Goal: Transaction & Acquisition: Purchase product/service

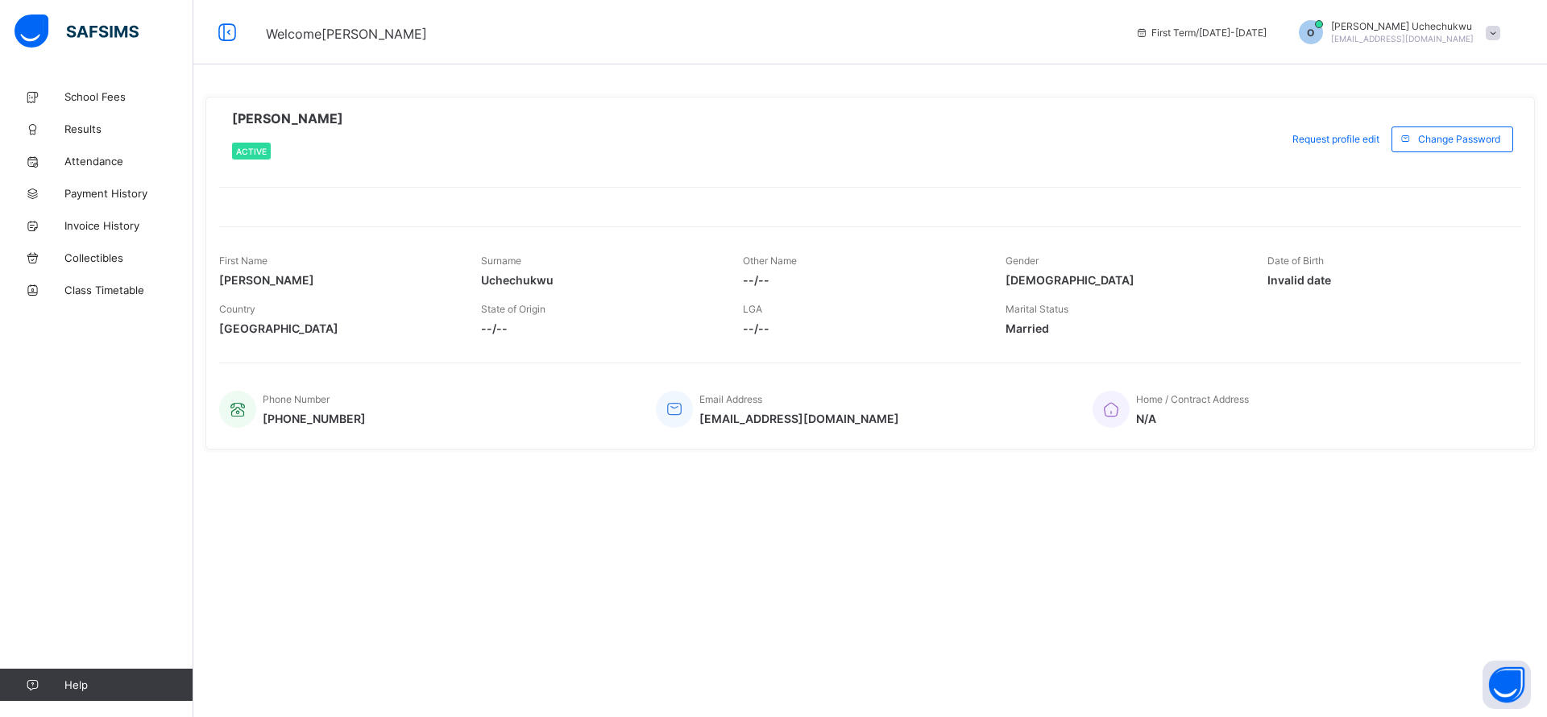
click at [1496, 32] on span at bounding box center [1493, 33] width 15 height 15
click at [1430, 158] on span "Logout" at bounding box center [1448, 157] width 106 height 19
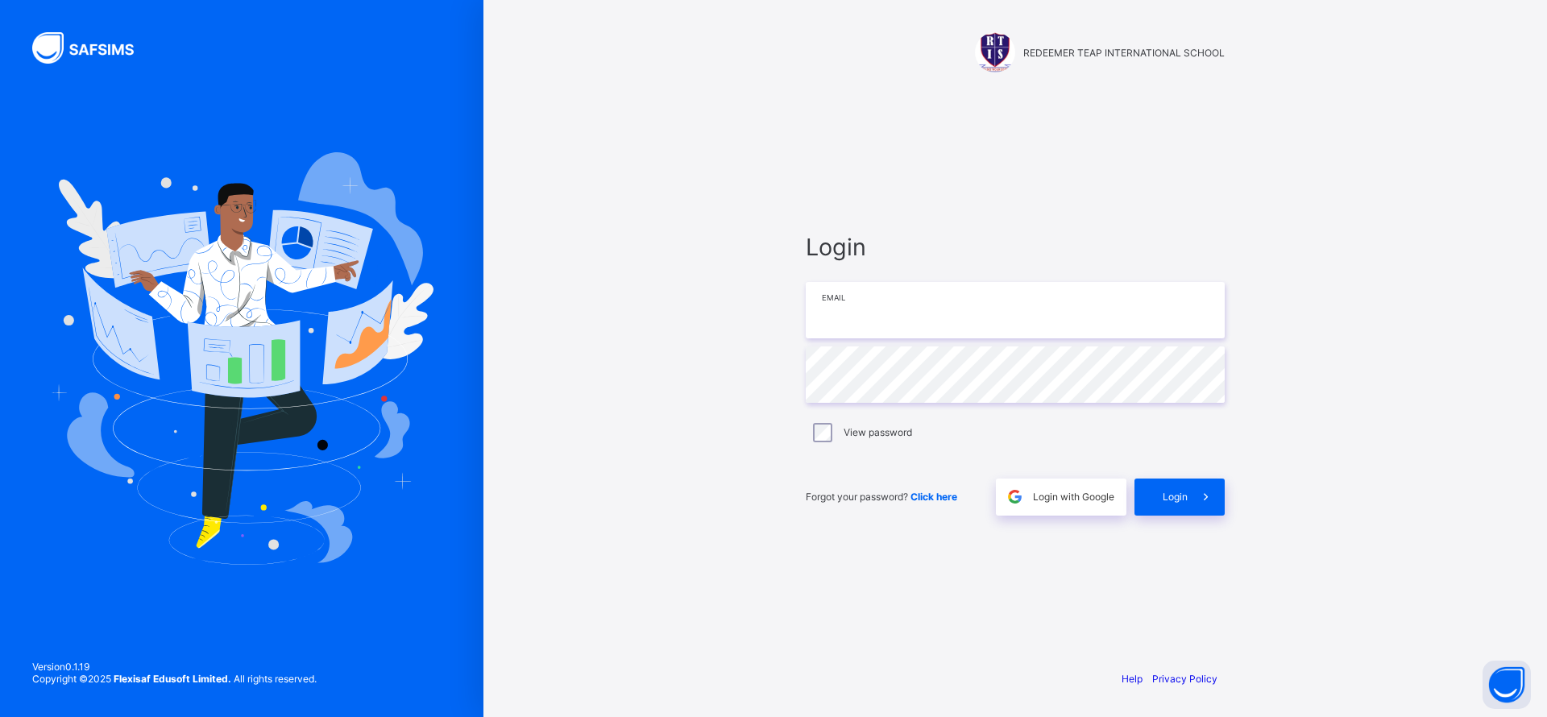
click at [895, 317] on input "email" at bounding box center [1015, 310] width 419 height 56
paste input "**********"
click at [845, 302] on input "**********" at bounding box center [1015, 310] width 419 height 56
type input "**********"
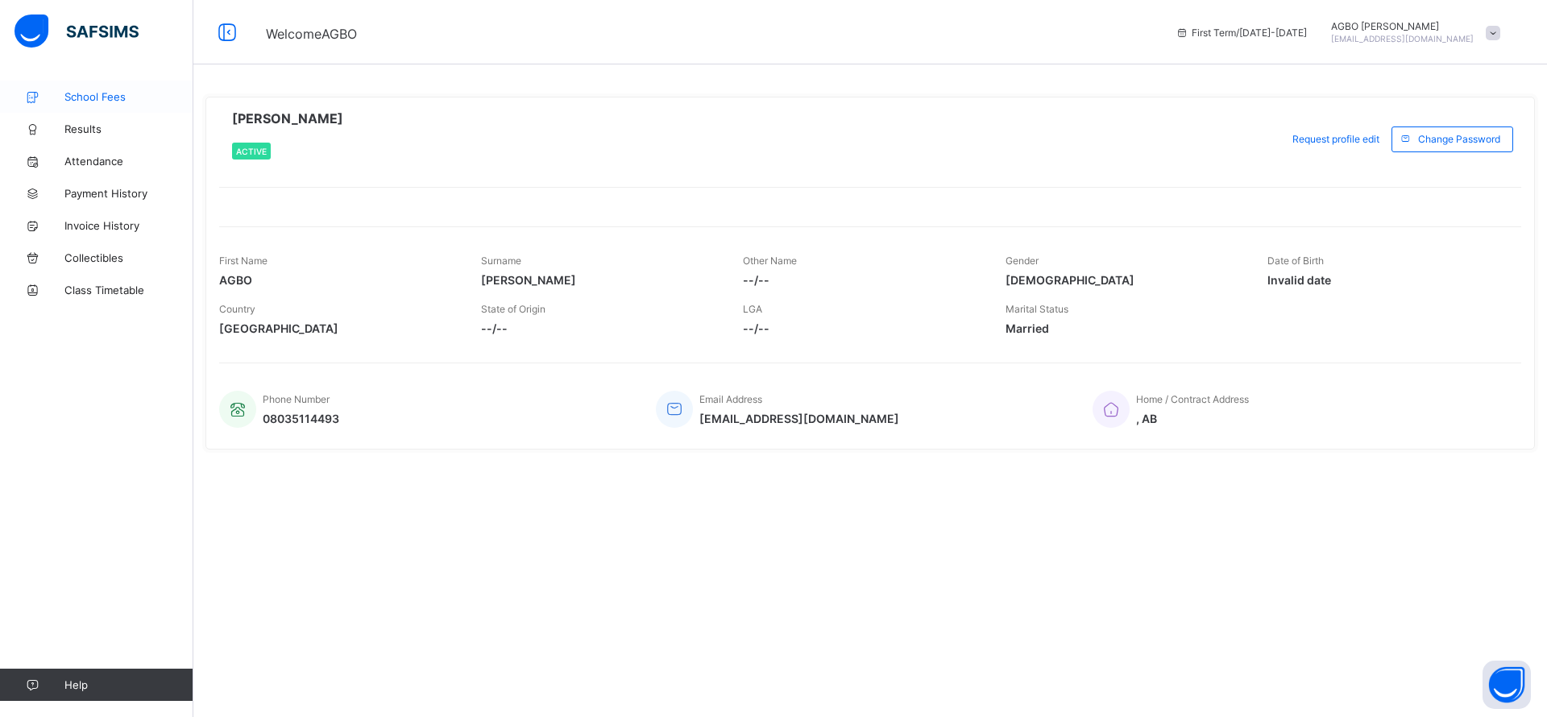
click at [112, 96] on span "School Fees" at bounding box center [128, 96] width 129 height 13
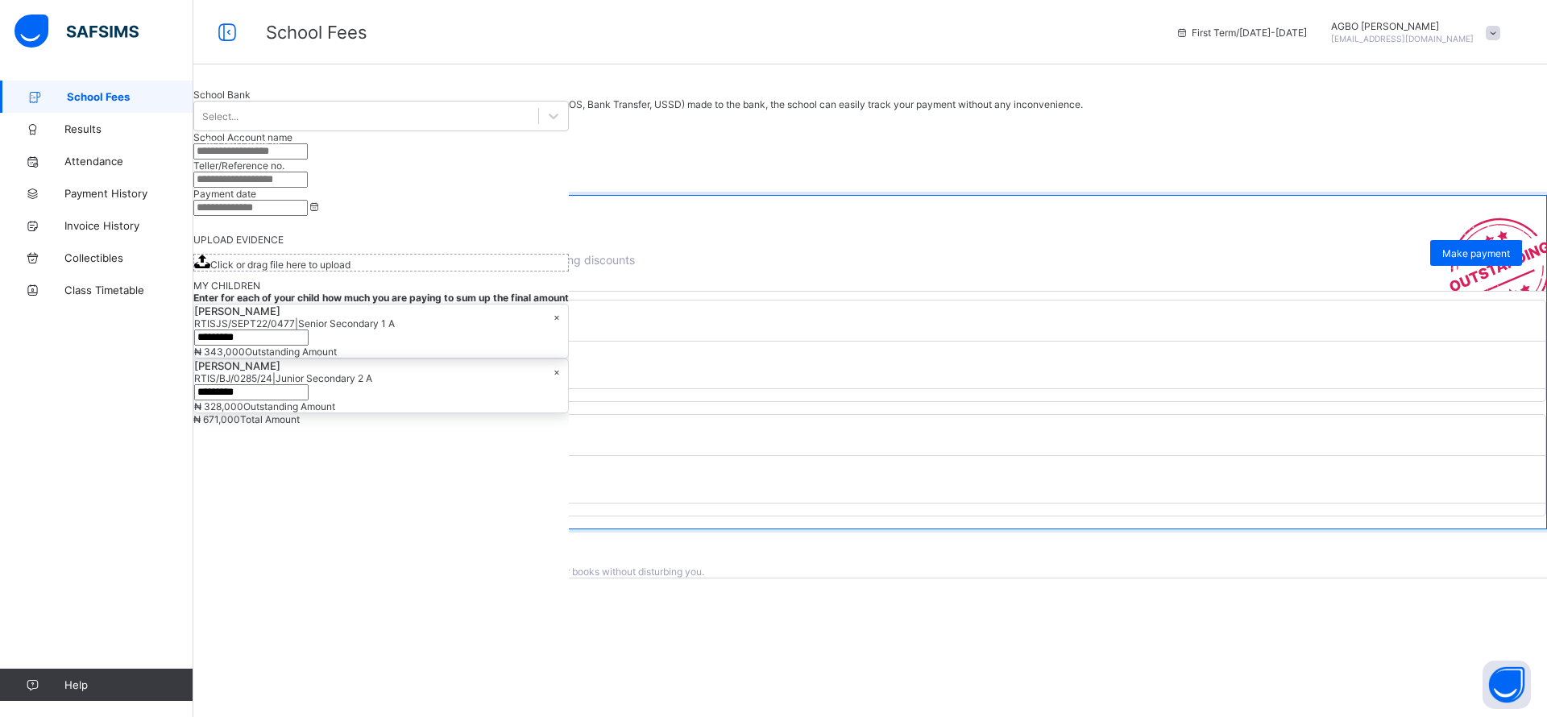
click at [699, 43] on div "School Fees First Term / [DATE]-[DATE] [PERSON_NAME] [PERSON_NAME][EMAIL_ADDRES…" at bounding box center [773, 32] width 1547 height 64
click at [1442, 259] on span "Make payment" at bounding box center [1476, 253] width 68 height 12
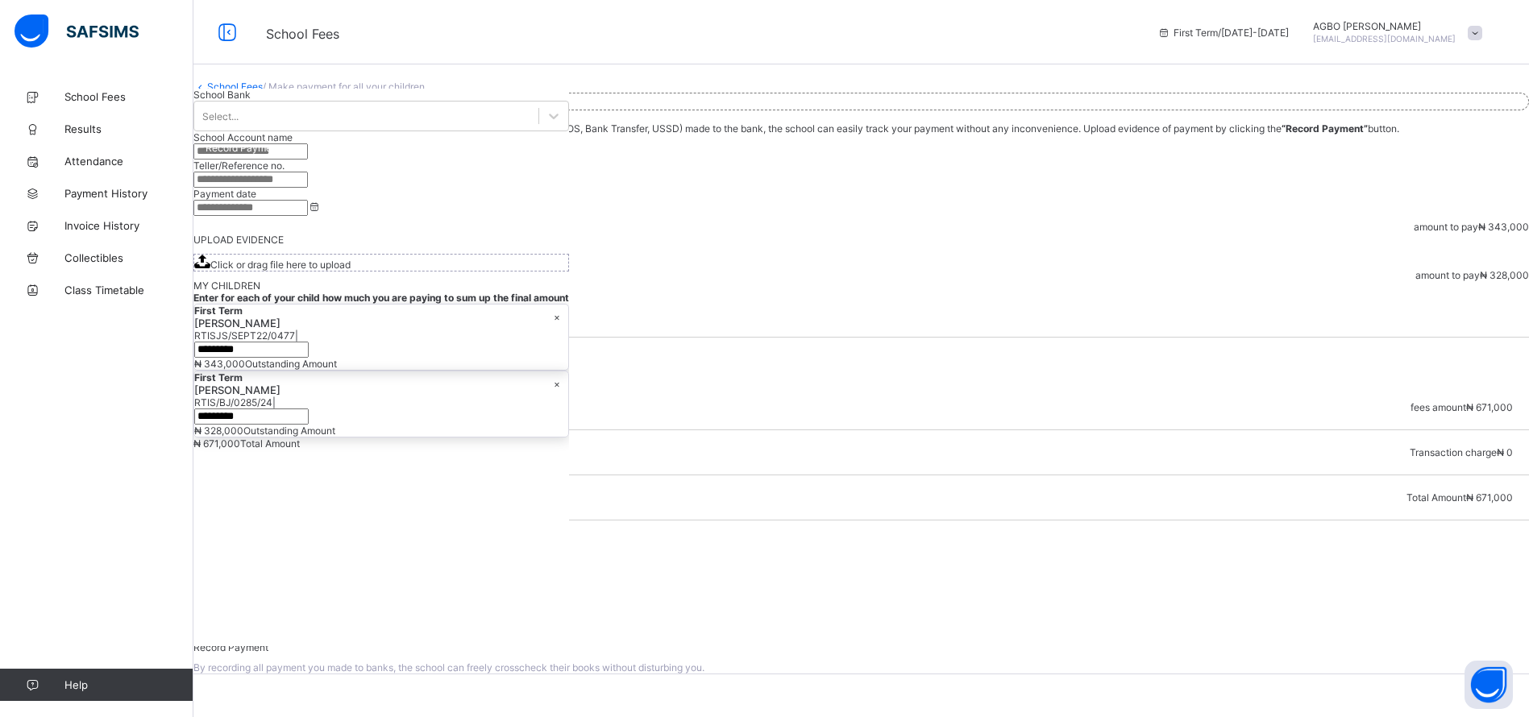
scroll to position [184, 0]
click at [284, 576] on img at bounding box center [247, 583] width 75 height 15
click at [1176, 605] on div "Make Payment" at bounding box center [861, 611] width 1303 height 12
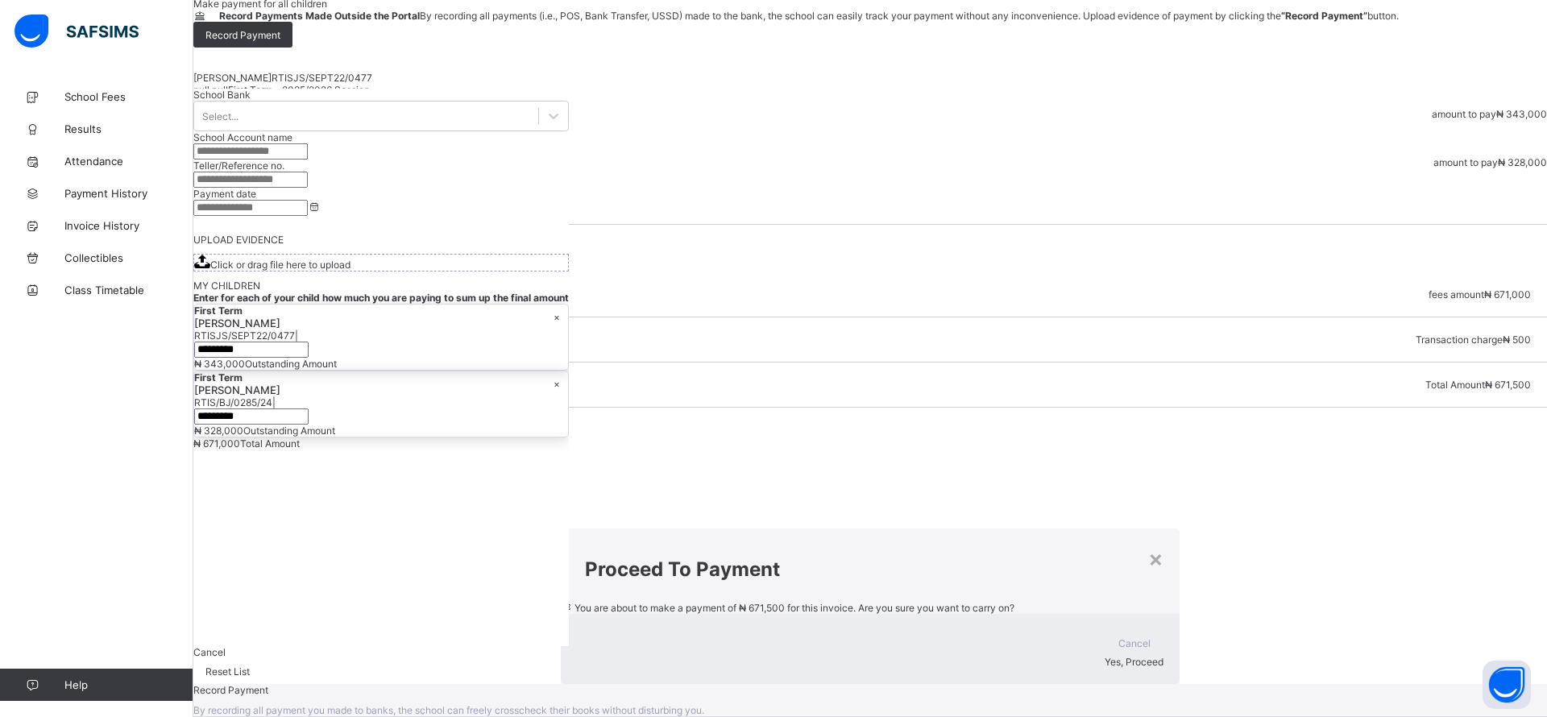
click at [1006, 656] on div "Yes, Proceed" at bounding box center [870, 662] width 587 height 12
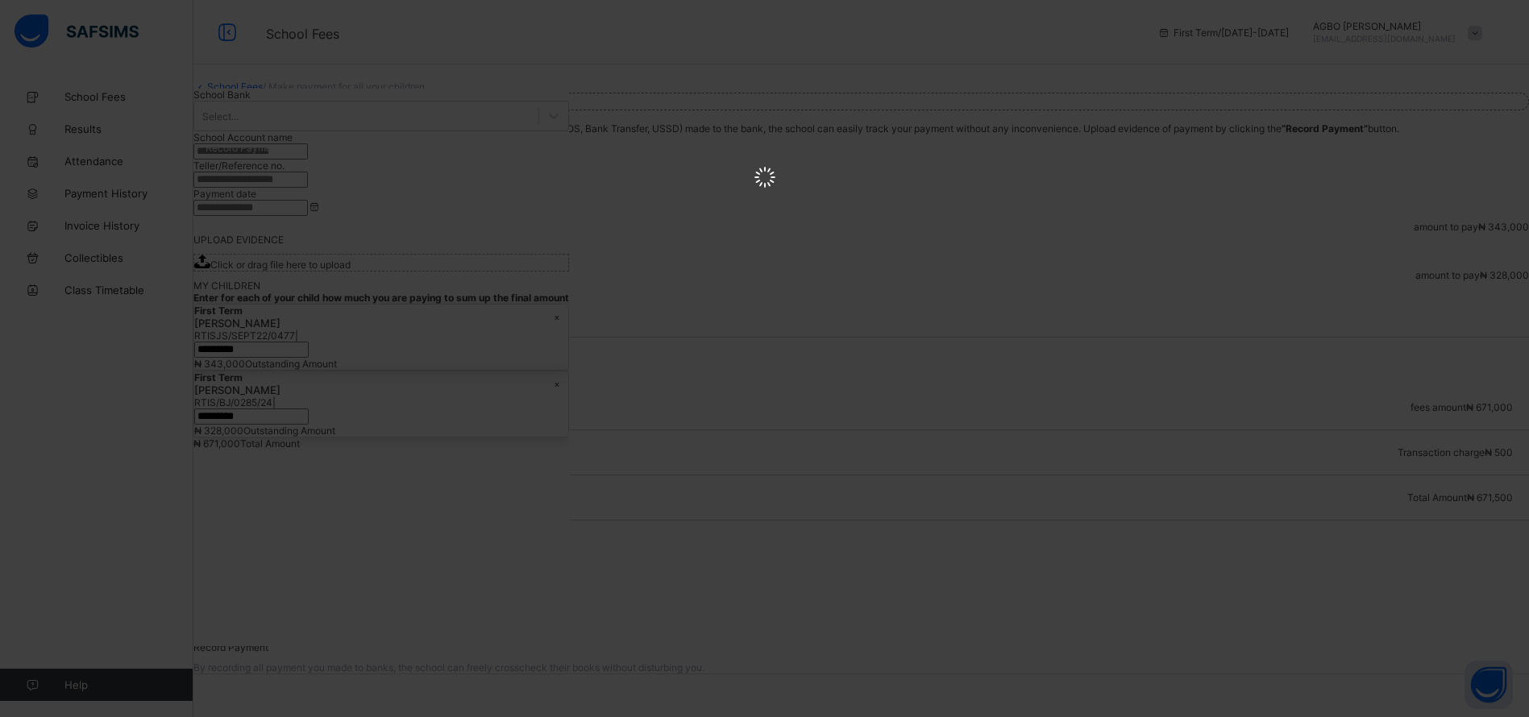
scroll to position [0, 0]
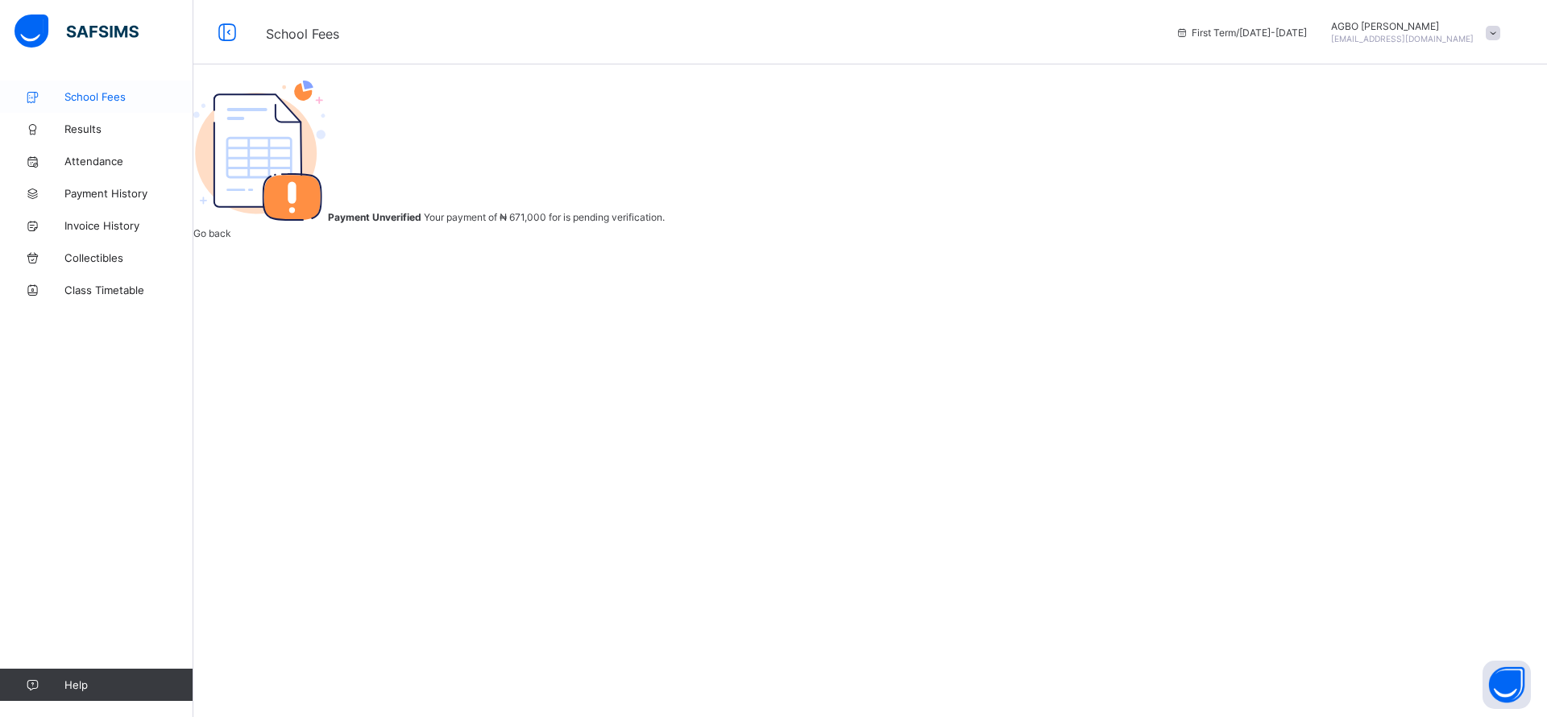
click at [89, 95] on span "School Fees" at bounding box center [128, 96] width 129 height 13
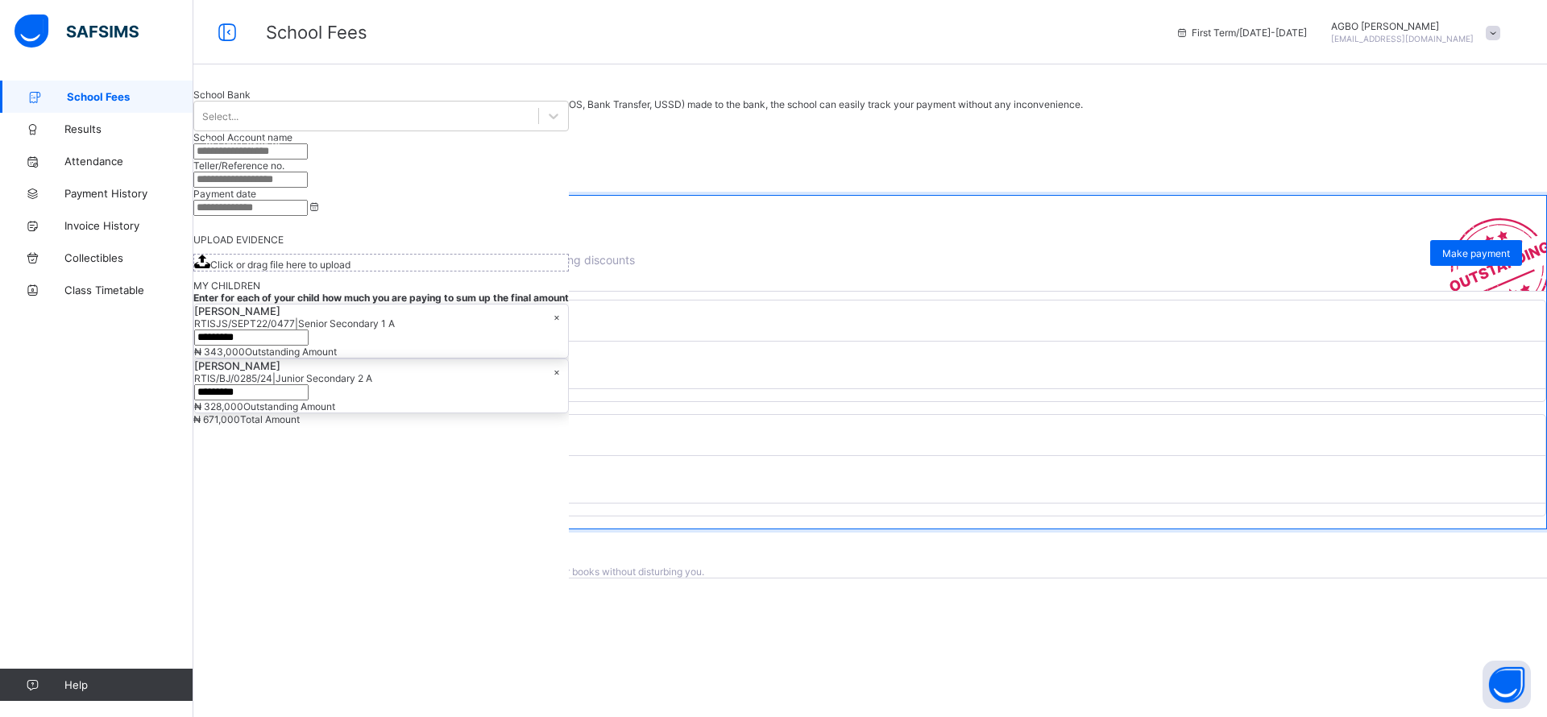
click at [213, 341] on icon at bounding box center [204, 333] width 18 height 16
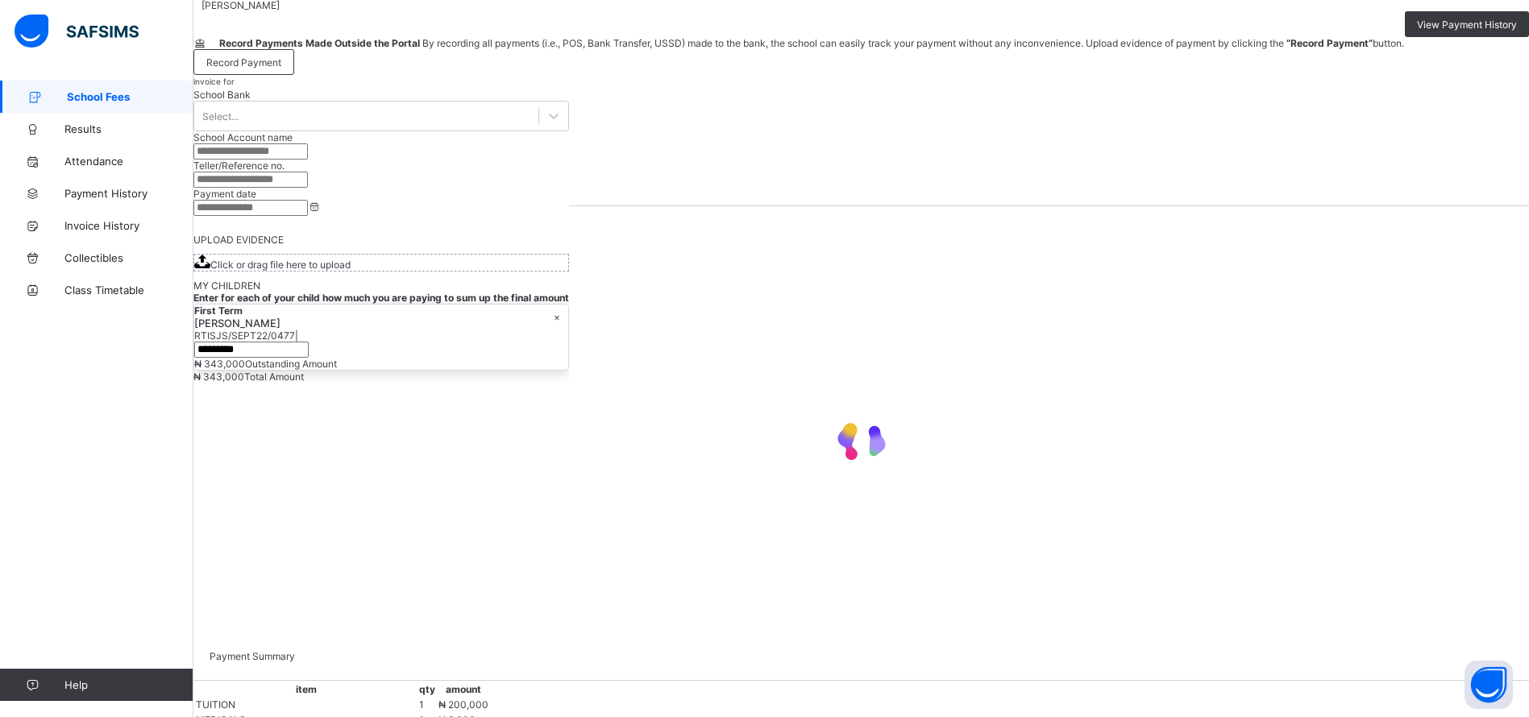
scroll to position [300, 0]
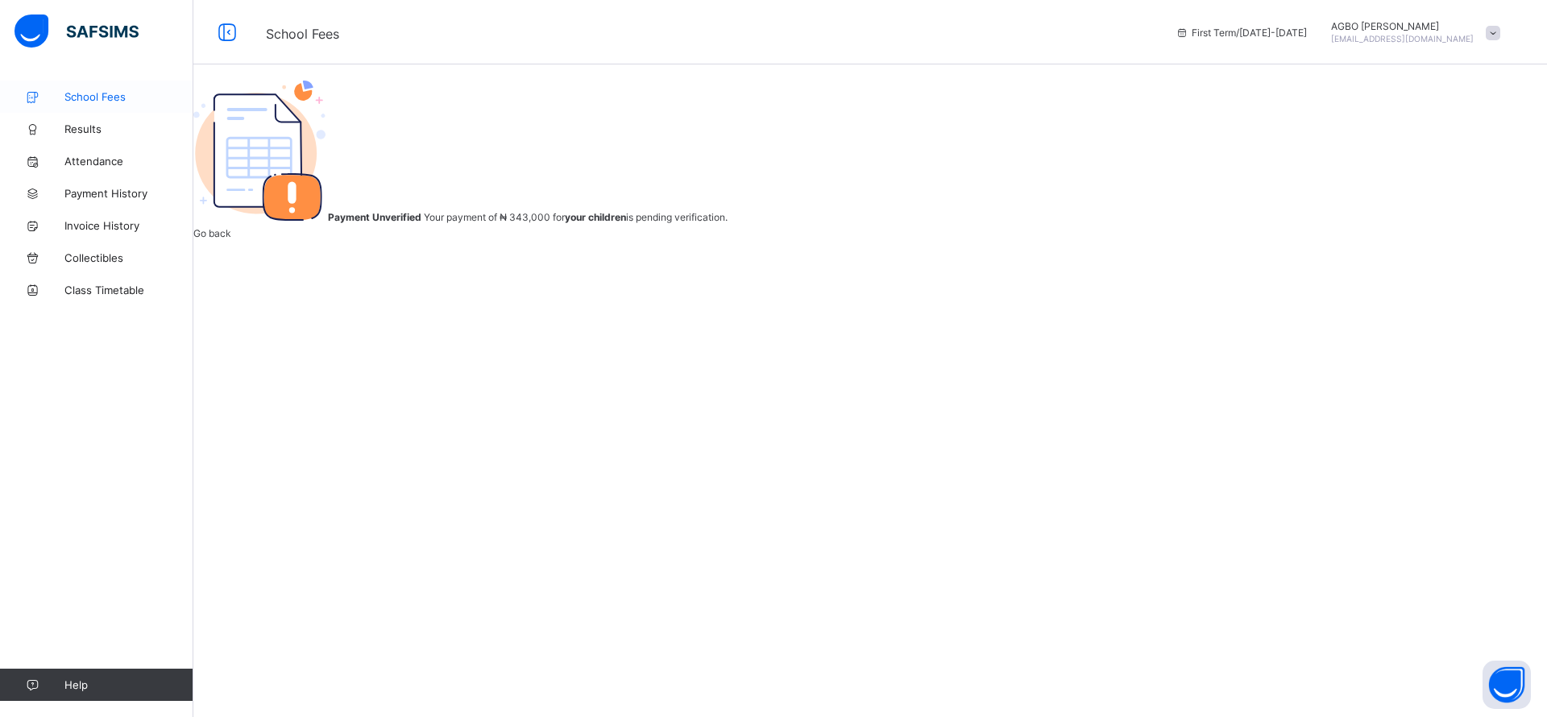
click at [109, 87] on link "School Fees" at bounding box center [96, 97] width 193 height 32
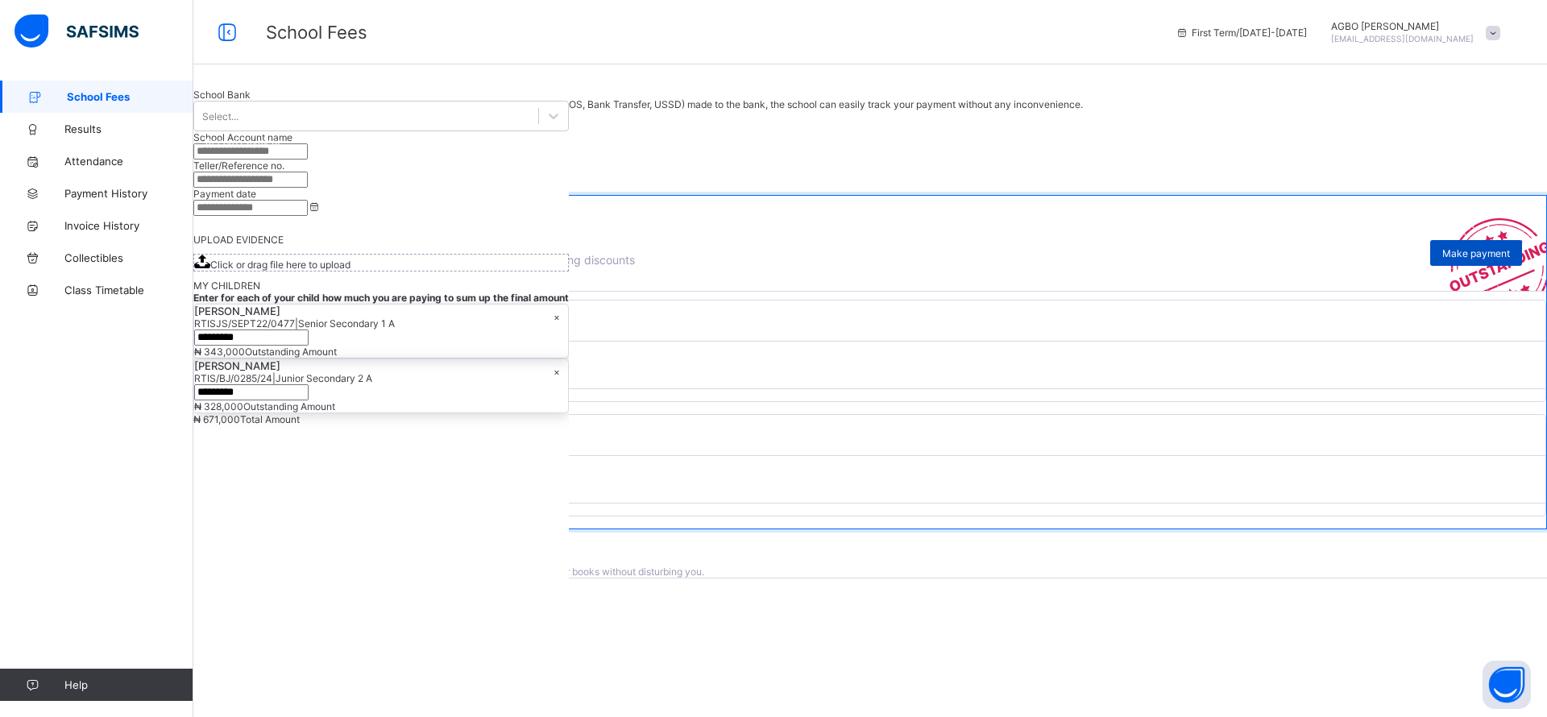
click at [1455, 266] on div "Make payment" at bounding box center [1476, 253] width 92 height 26
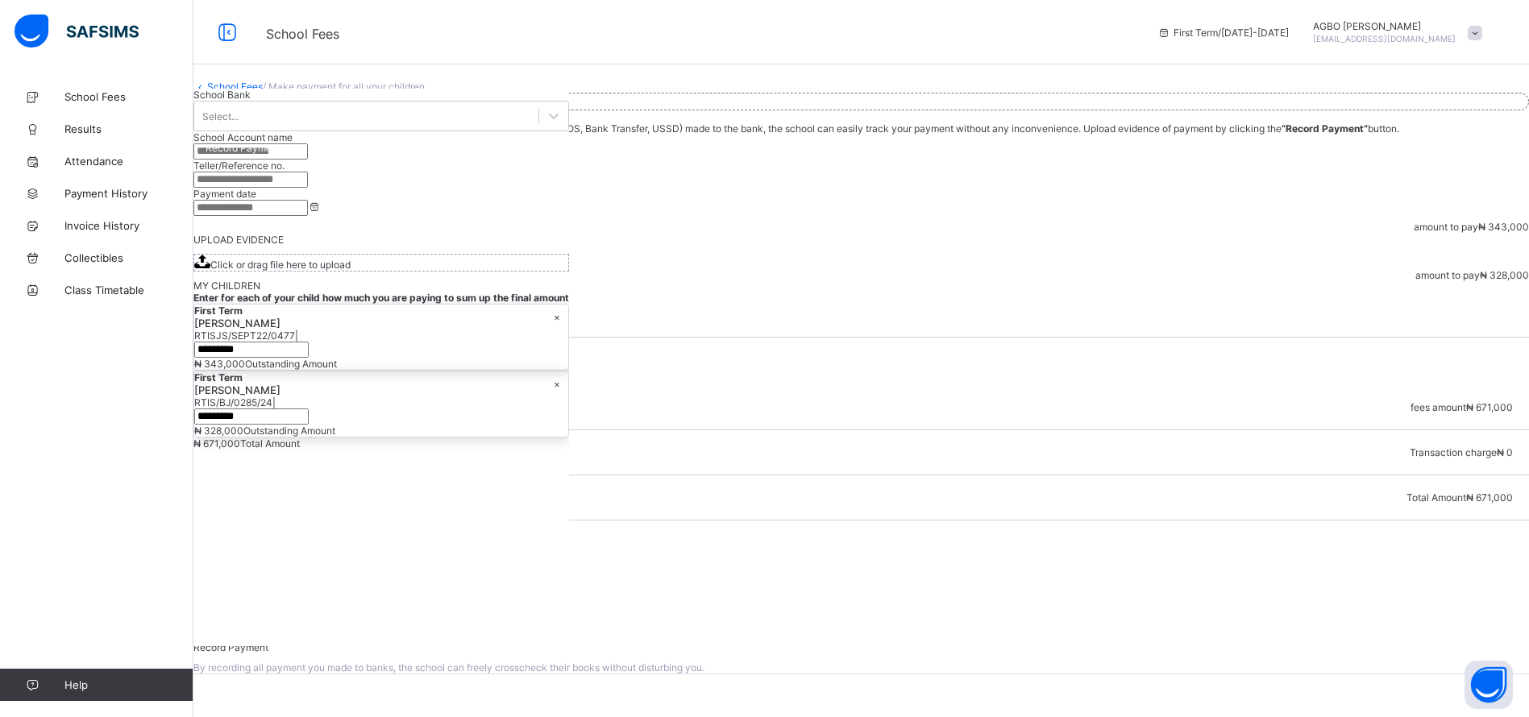
scroll to position [184, 0]
click at [1118, 593] on div "Online Payment" at bounding box center [861, 599] width 1303 height 12
click at [278, 605] on span "Make Payment" at bounding box center [244, 611] width 68 height 12
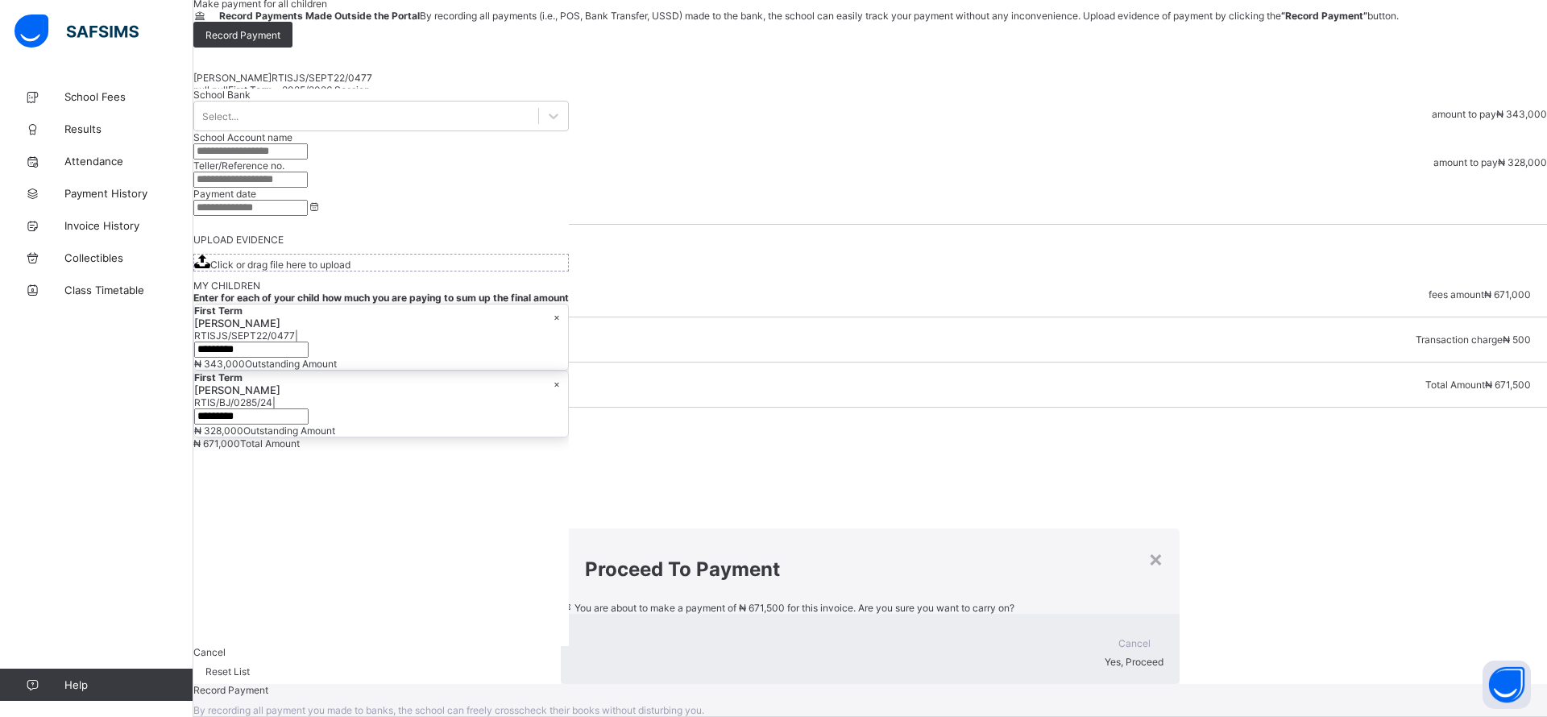
click at [1057, 656] on div "Yes, Proceed" at bounding box center [870, 662] width 587 height 12
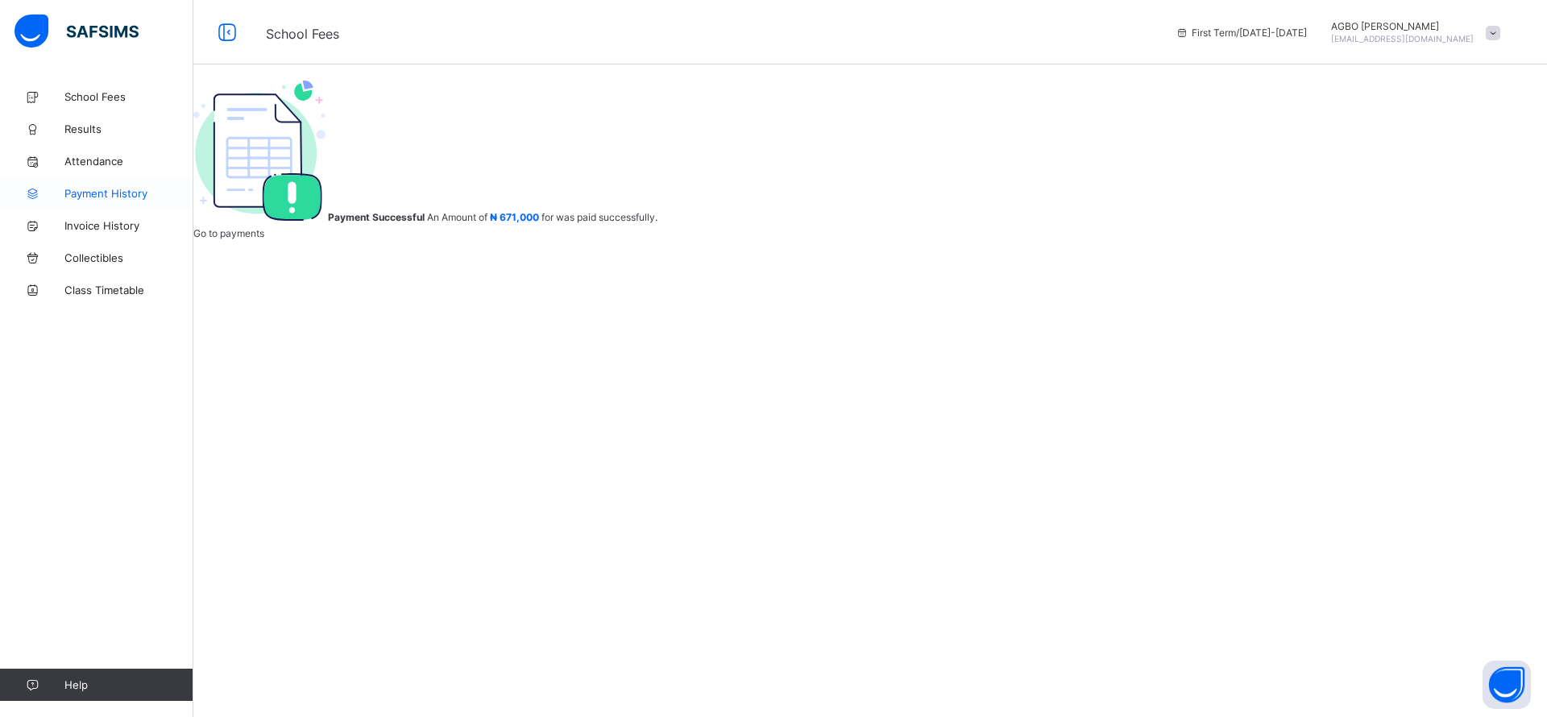
click at [101, 187] on span "Payment History" at bounding box center [128, 193] width 129 height 13
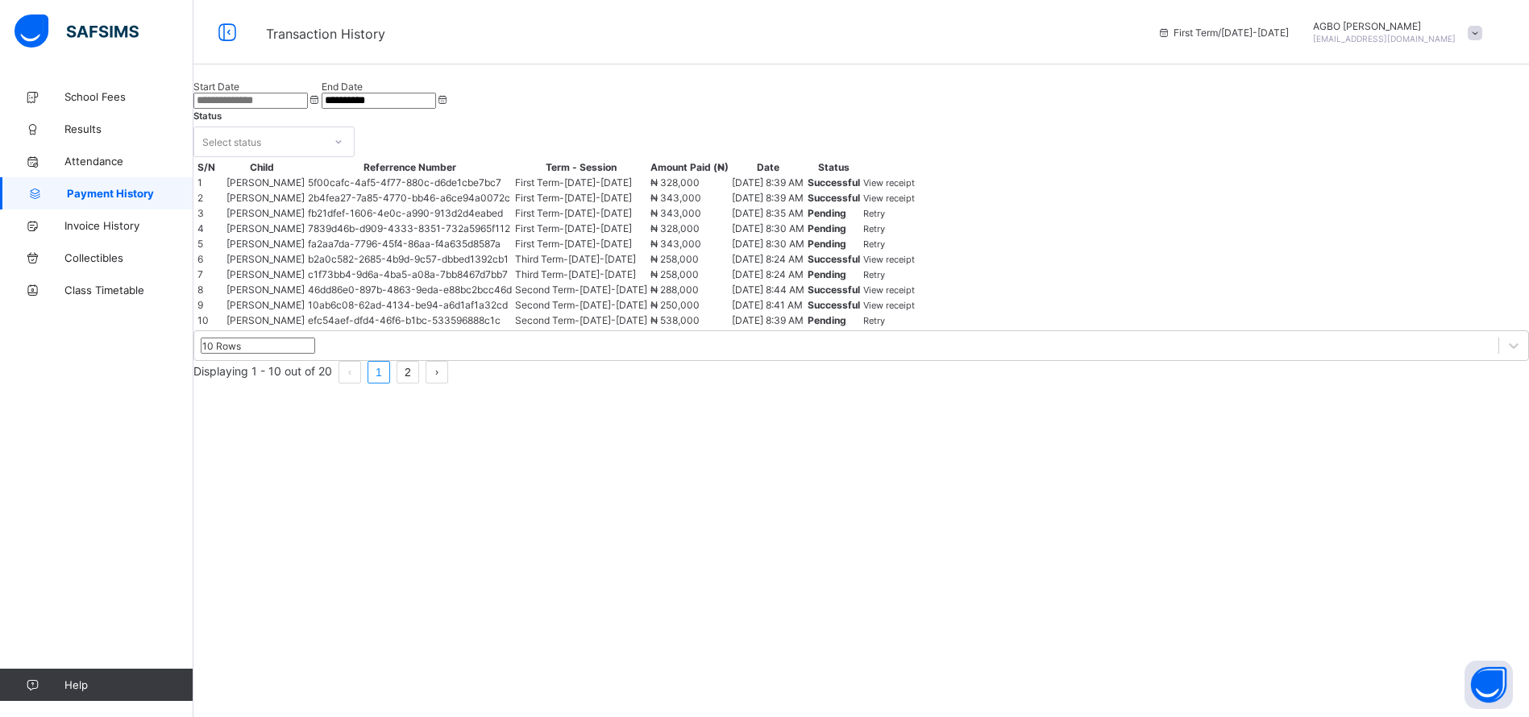
click at [915, 204] on span "View receipt" at bounding box center [889, 198] width 52 height 11
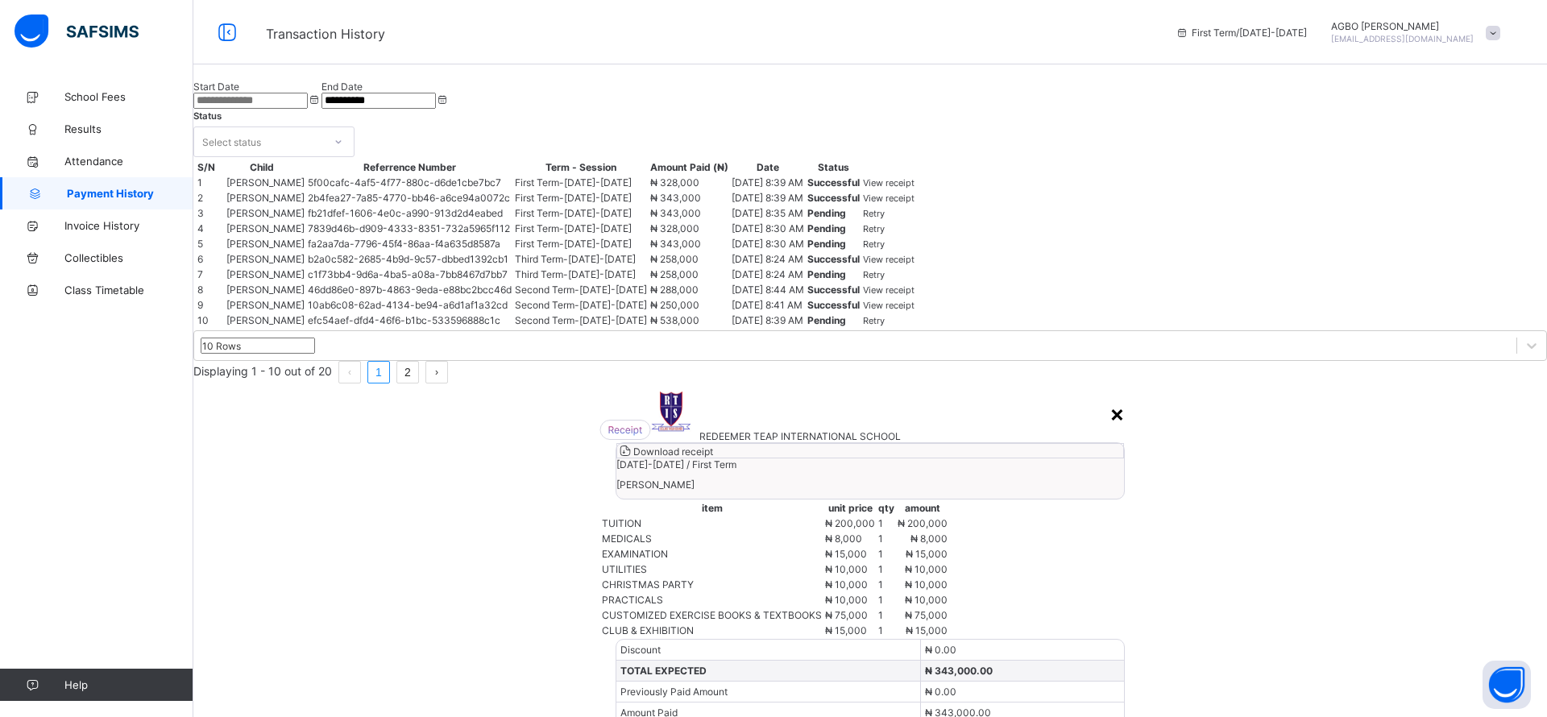
click at [1110, 400] on div "×" at bounding box center [1117, 413] width 15 height 27
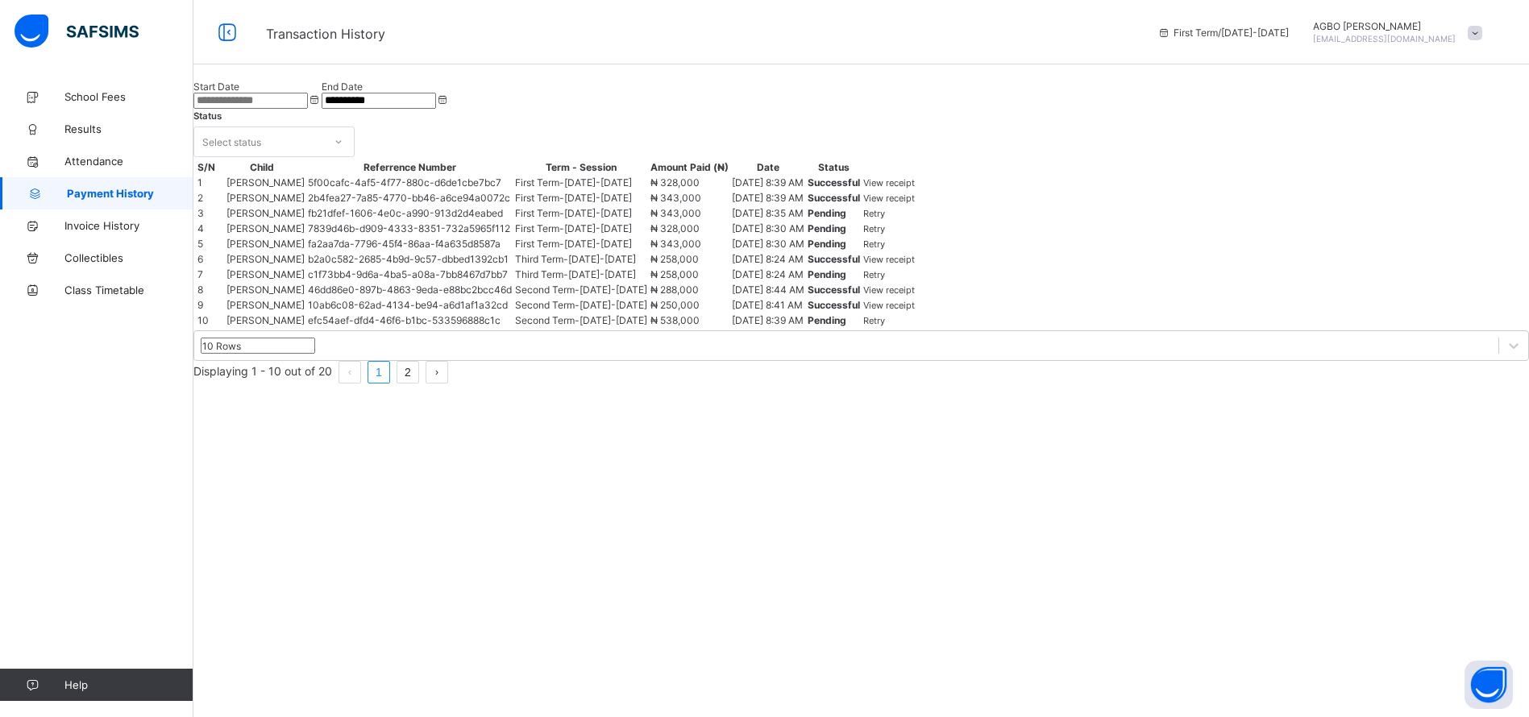
click at [915, 204] on span "View receipt" at bounding box center [889, 198] width 52 height 11
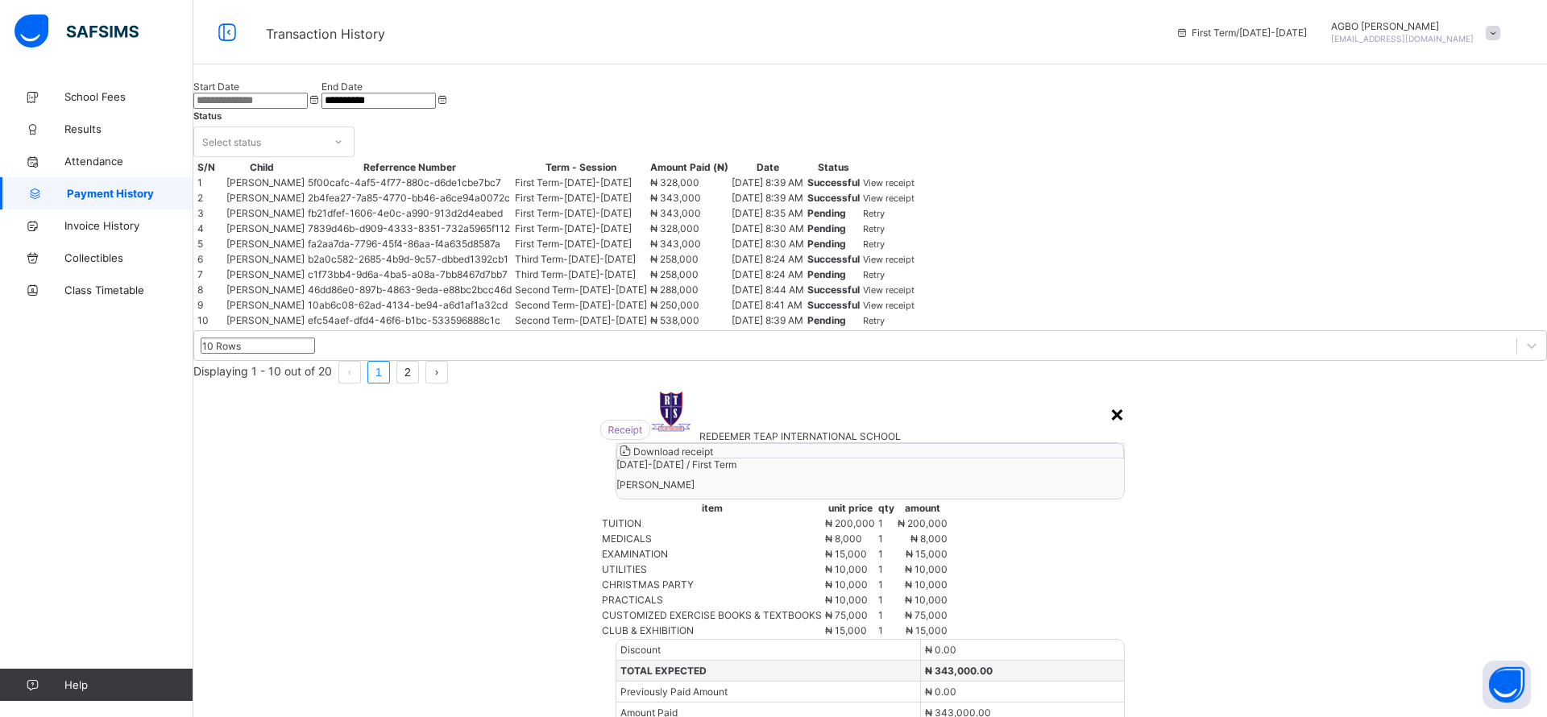
click at [1110, 400] on div "×" at bounding box center [1117, 413] width 15 height 27
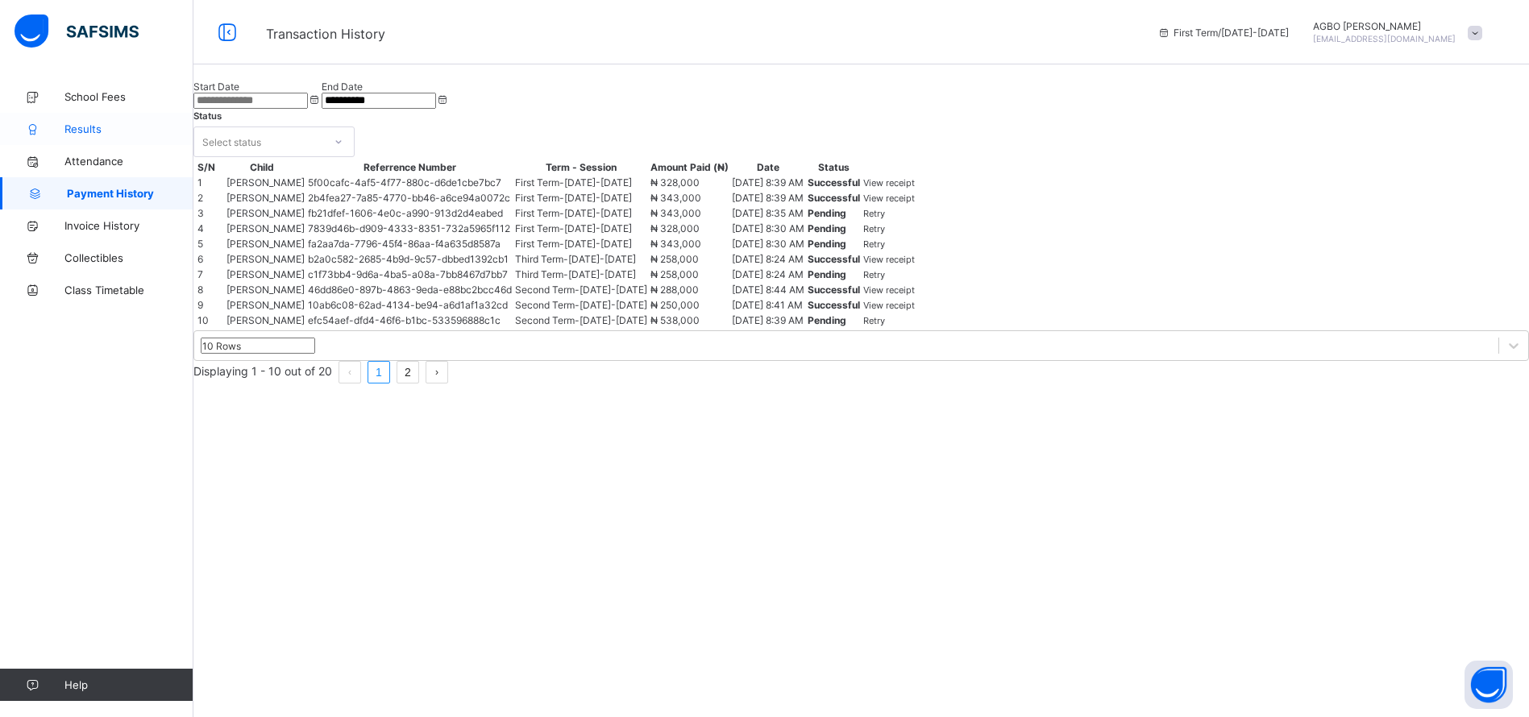
click at [90, 131] on span "Results" at bounding box center [128, 128] width 129 height 13
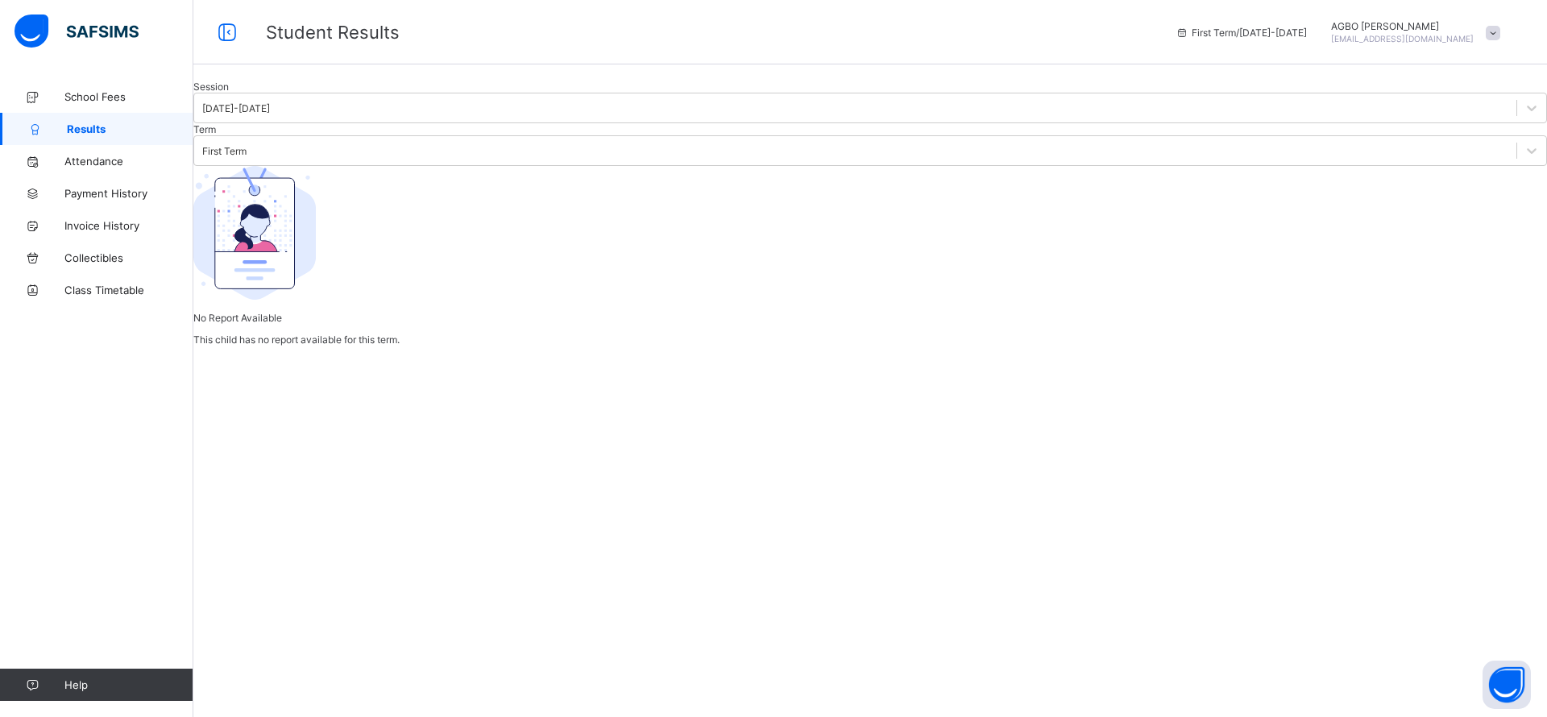
click at [451, 81] on div at bounding box center [870, 81] width 1354 height 0
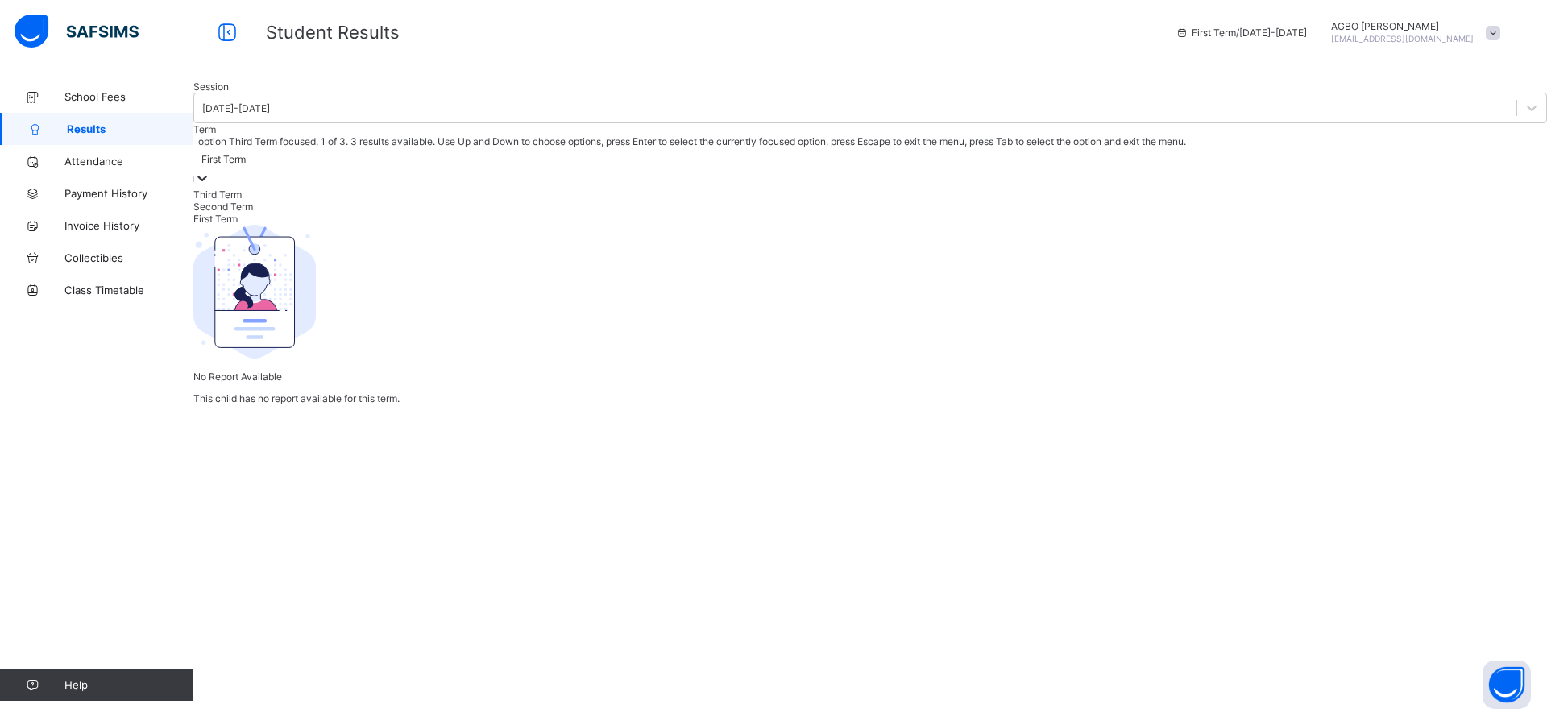
click at [246, 165] on div "First Term" at bounding box center [223, 159] width 44 height 12
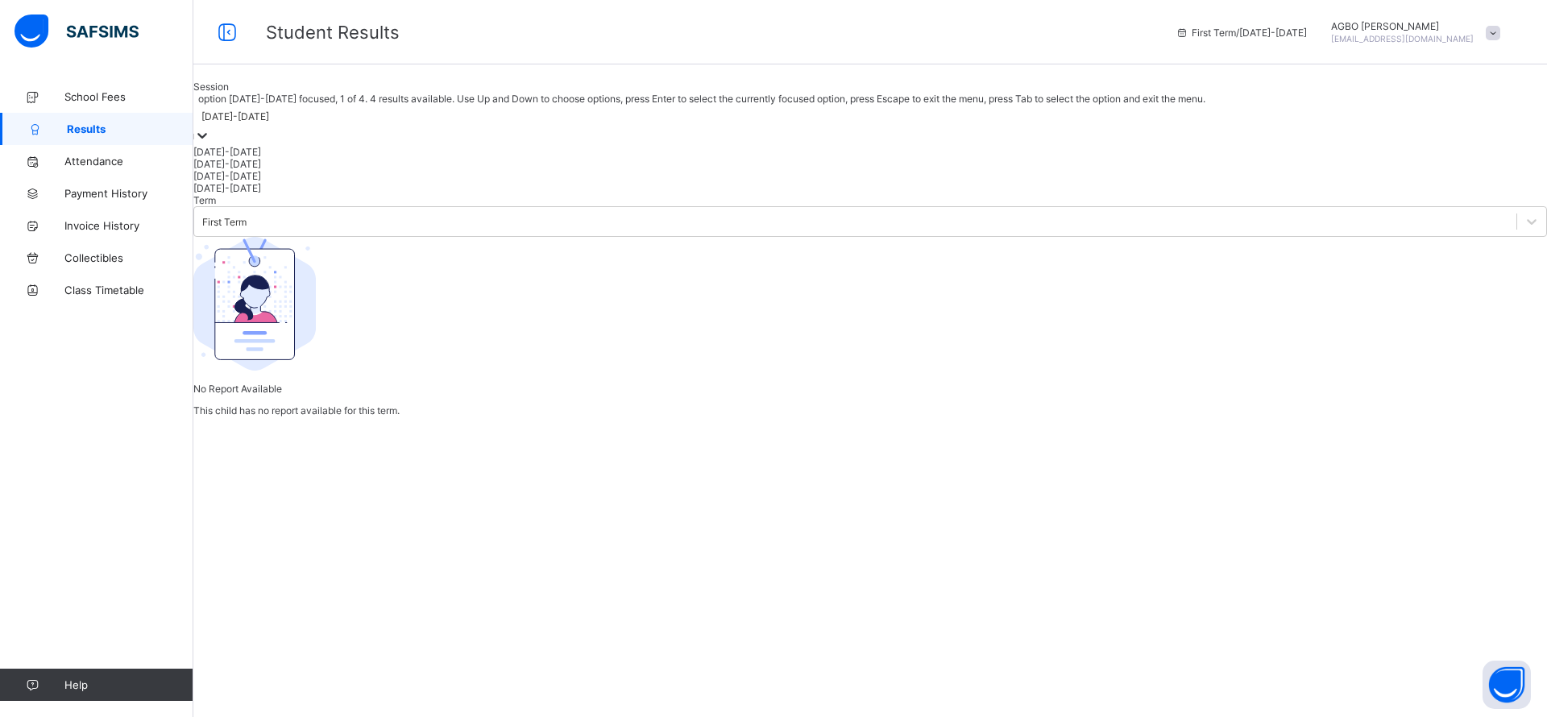
click at [269, 122] on div "[DATE]-[DATE]" at bounding box center [235, 116] width 68 height 12
click at [261, 170] on div "[DATE]-[DATE]" at bounding box center [870, 164] width 1354 height 12
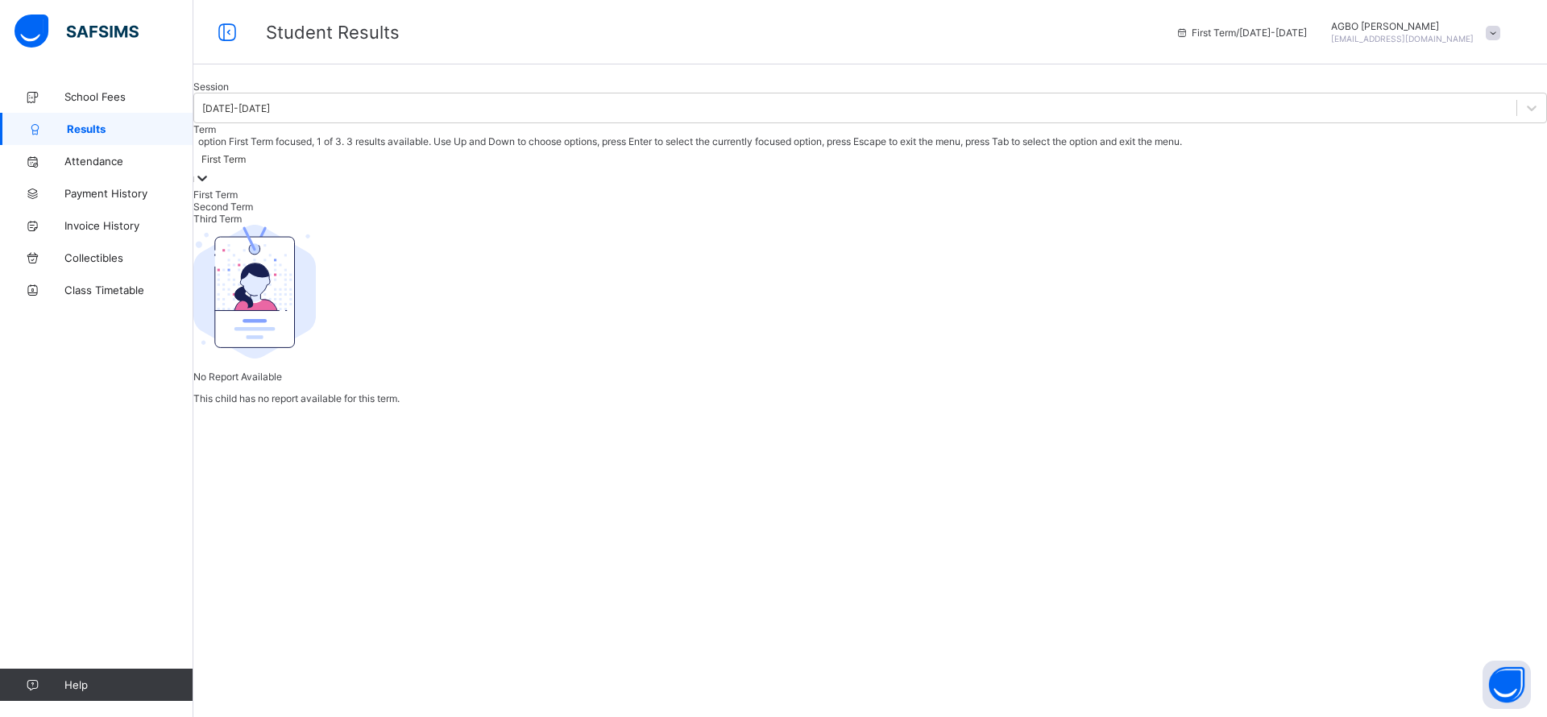
click at [246, 165] on div "First Term" at bounding box center [223, 159] width 44 height 12
click at [443, 225] on div "Third Term" at bounding box center [870, 219] width 1354 height 12
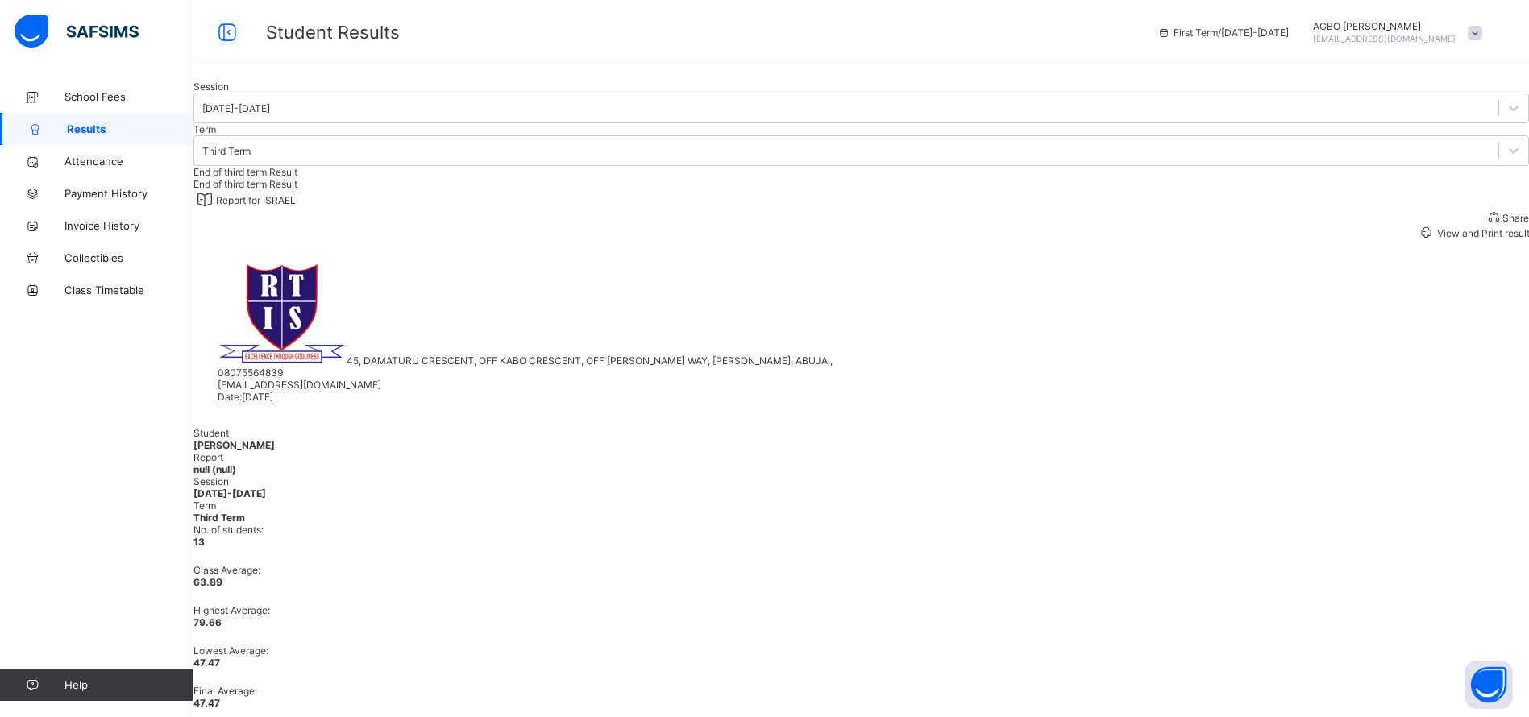
drag, startPoint x: 309, startPoint y: 483, endPoint x: 287, endPoint y: 501, distance: 28.6
click at [287, 391] on span "[STREET_ADDRESS][PERSON_NAME][PERSON_NAME], 08075564839 [EMAIL_ADDRESS][DOMAIN_…" at bounding box center [525, 373] width 615 height 36
click at [1434, 239] on span "View and Print result" at bounding box center [1481, 233] width 95 height 12
click at [1482, 38] on span at bounding box center [1474, 33] width 15 height 15
click at [1425, 155] on span "Logout" at bounding box center [1429, 157] width 106 height 19
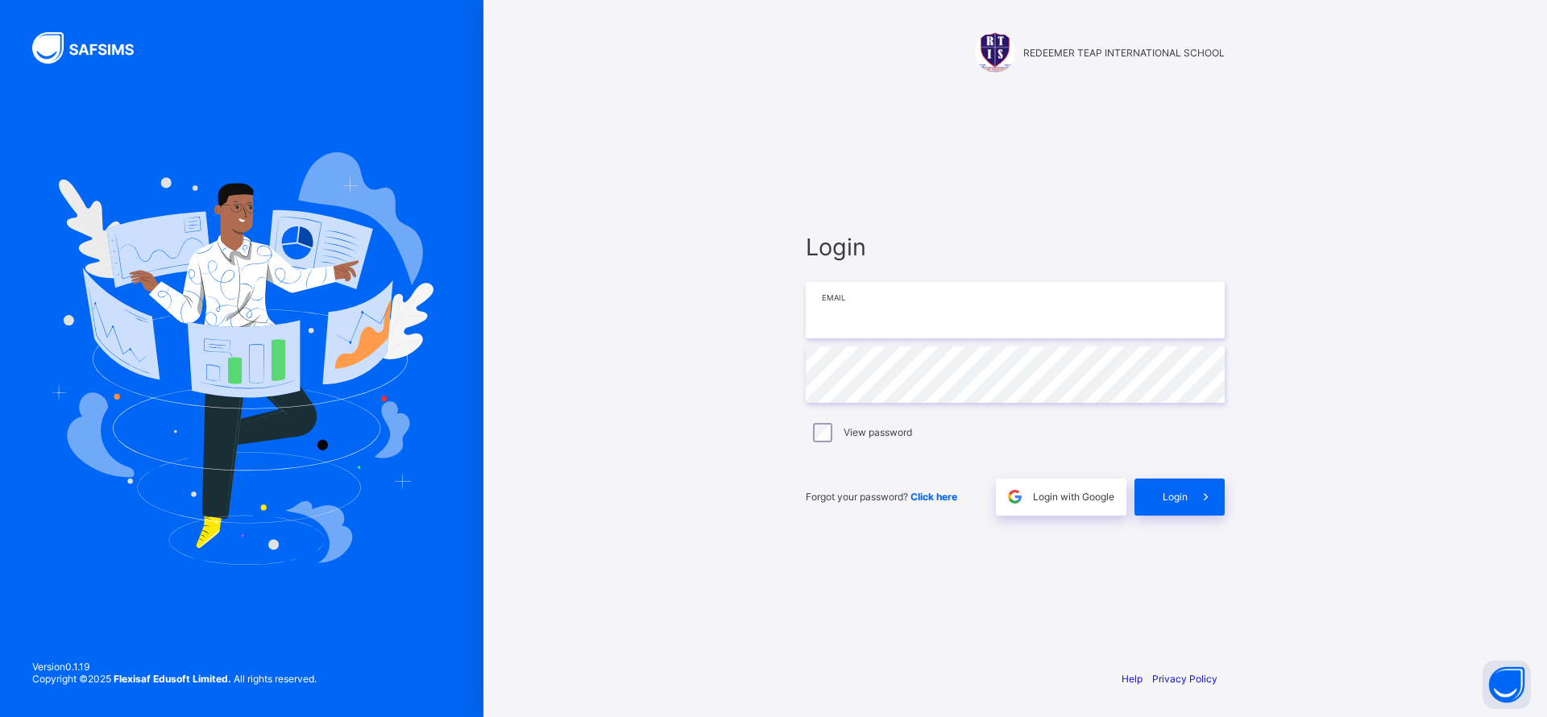
click at [965, 318] on input "email" at bounding box center [1015, 310] width 419 height 56
paste input "**********"
click at [845, 309] on input "**********" at bounding box center [1015, 310] width 419 height 56
type input "**********"
click at [1181, 513] on div "Login" at bounding box center [1180, 497] width 90 height 37
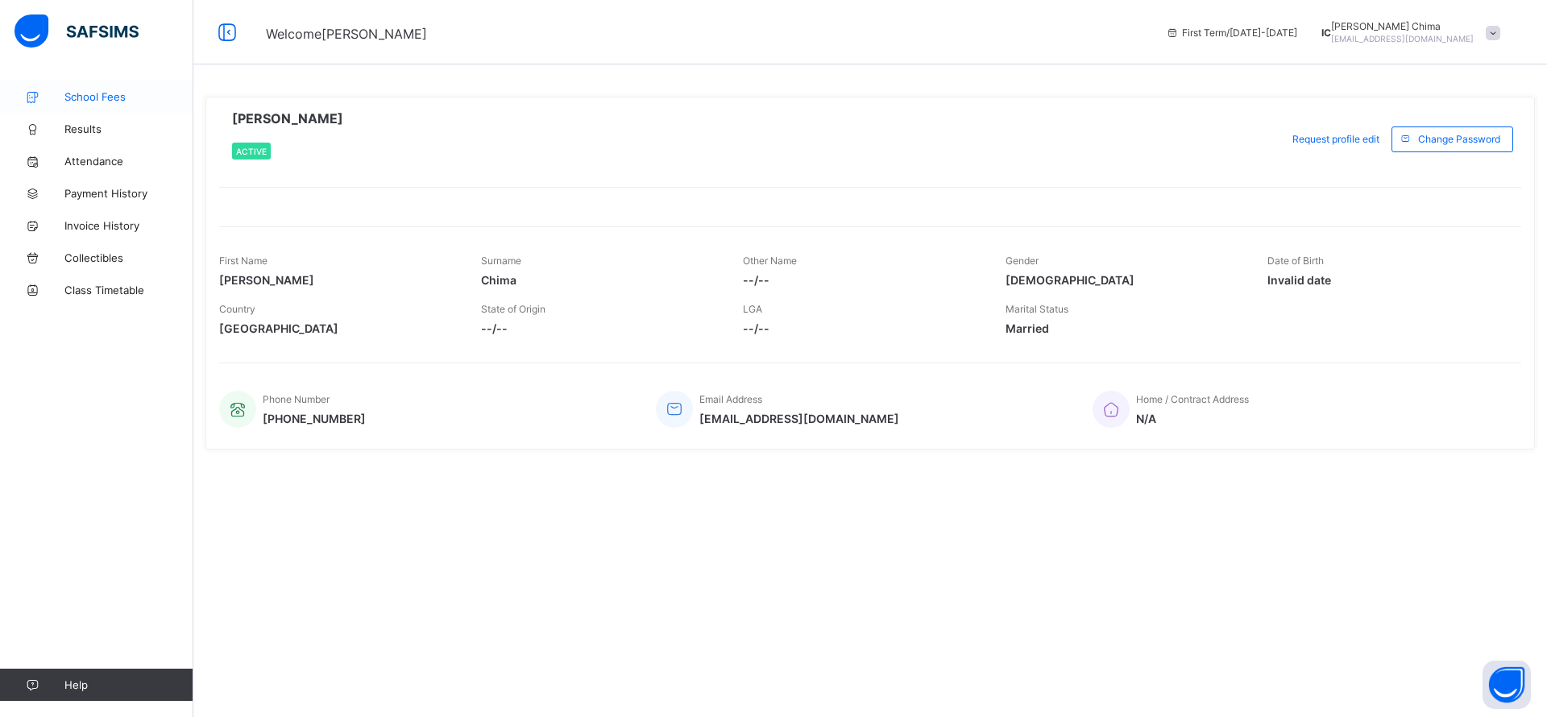
click at [67, 96] on span "School Fees" at bounding box center [128, 96] width 129 height 13
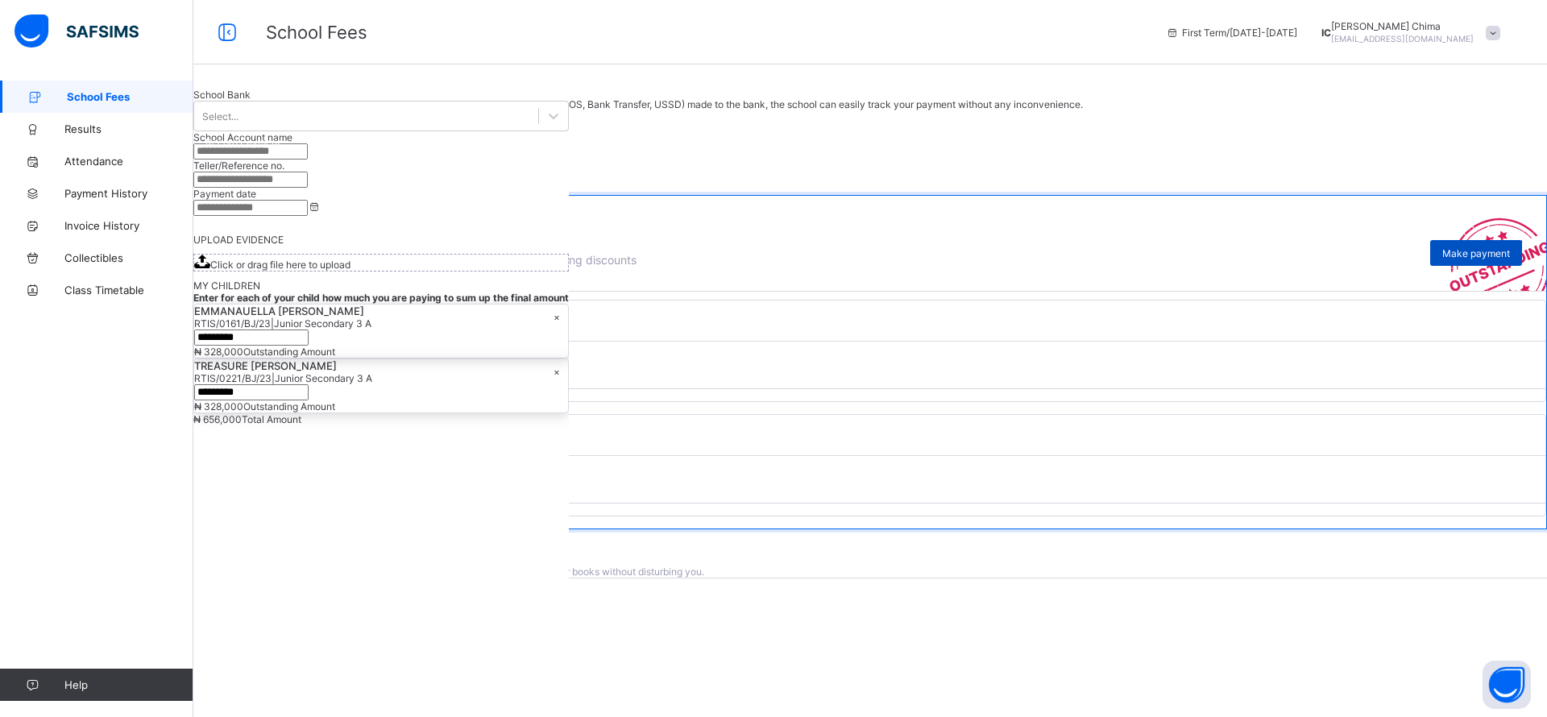
click at [1442, 259] on span "Make payment" at bounding box center [1476, 253] width 68 height 12
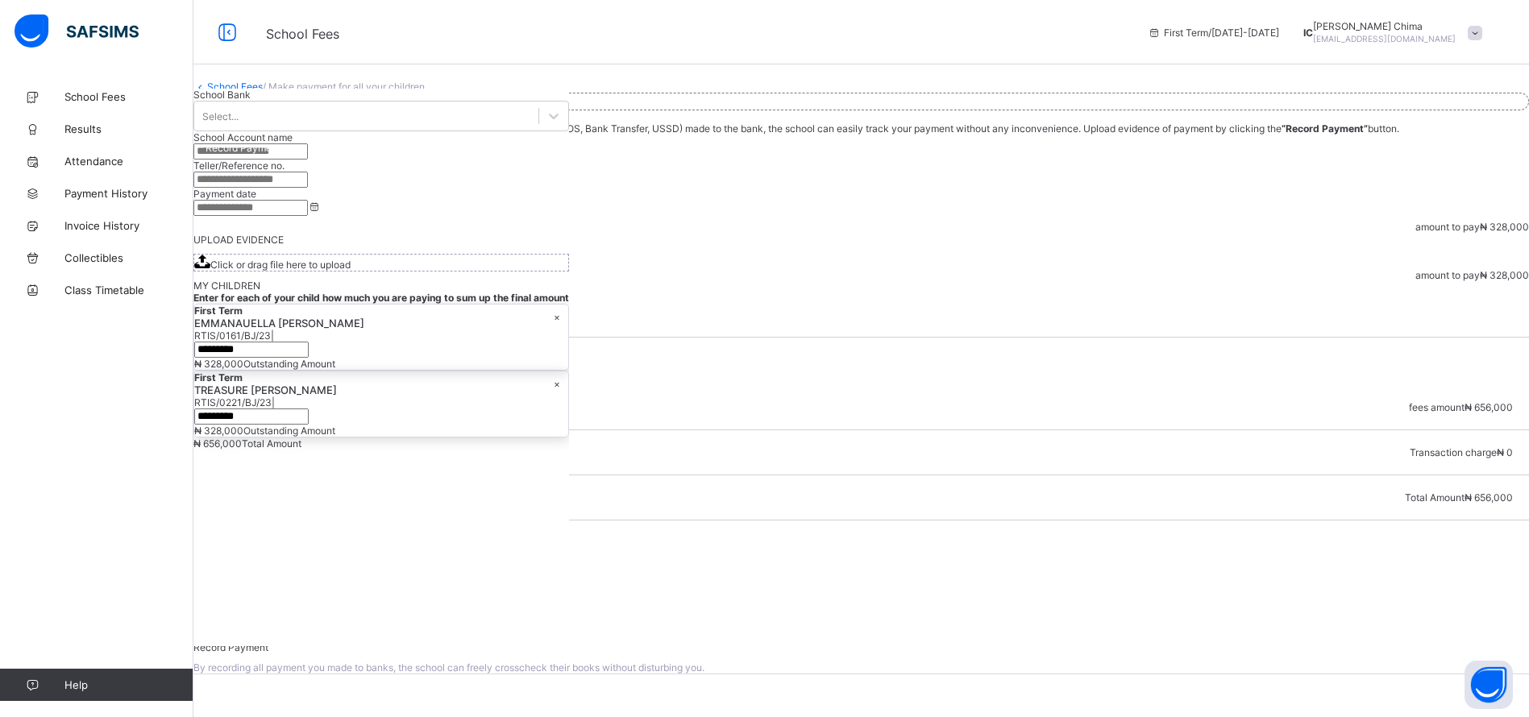
scroll to position [184, 0]
click at [1172, 593] on div "Online Payment" at bounding box center [861, 599] width 1303 height 12
click at [278, 605] on span "Make Payment" at bounding box center [244, 611] width 68 height 12
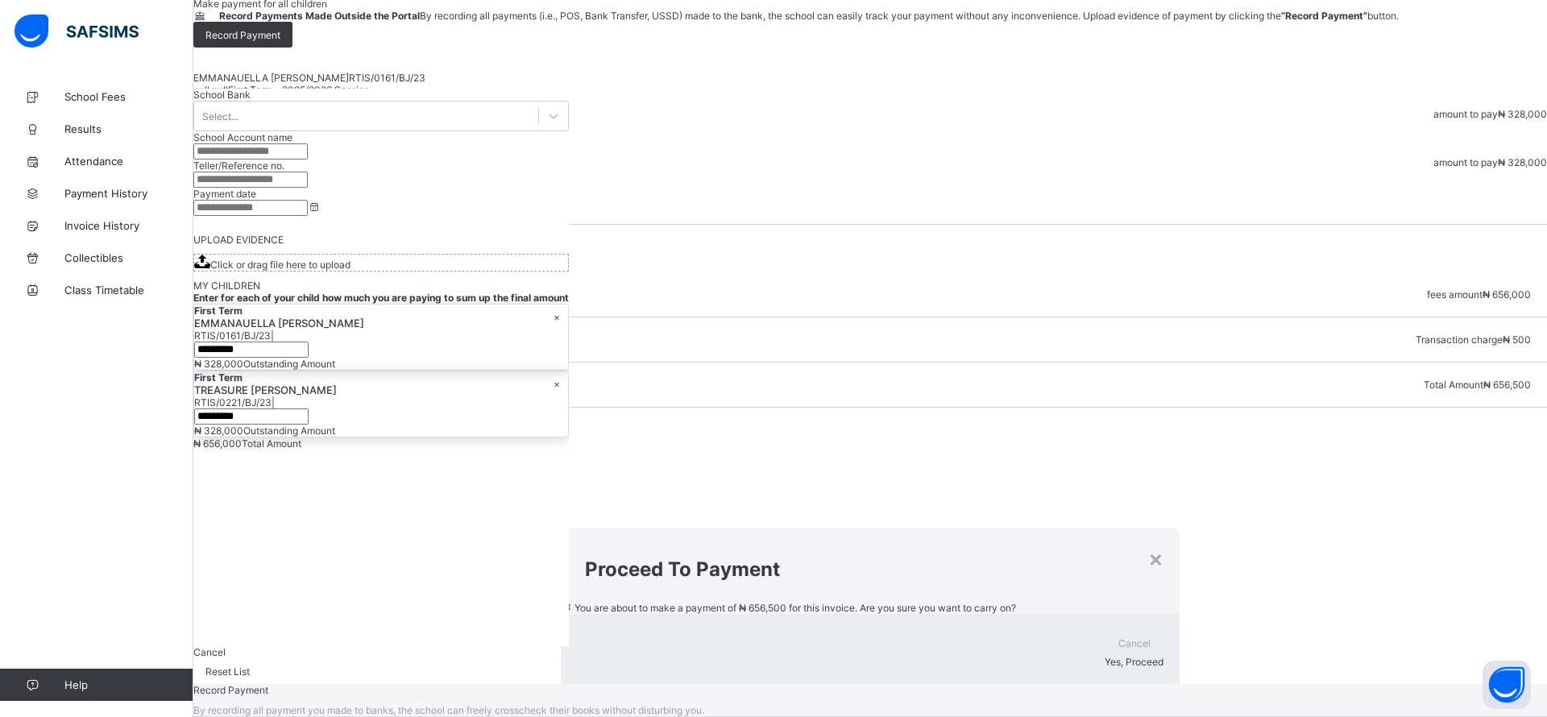
click at [1051, 656] on div "Yes, Proceed" at bounding box center [870, 662] width 587 height 12
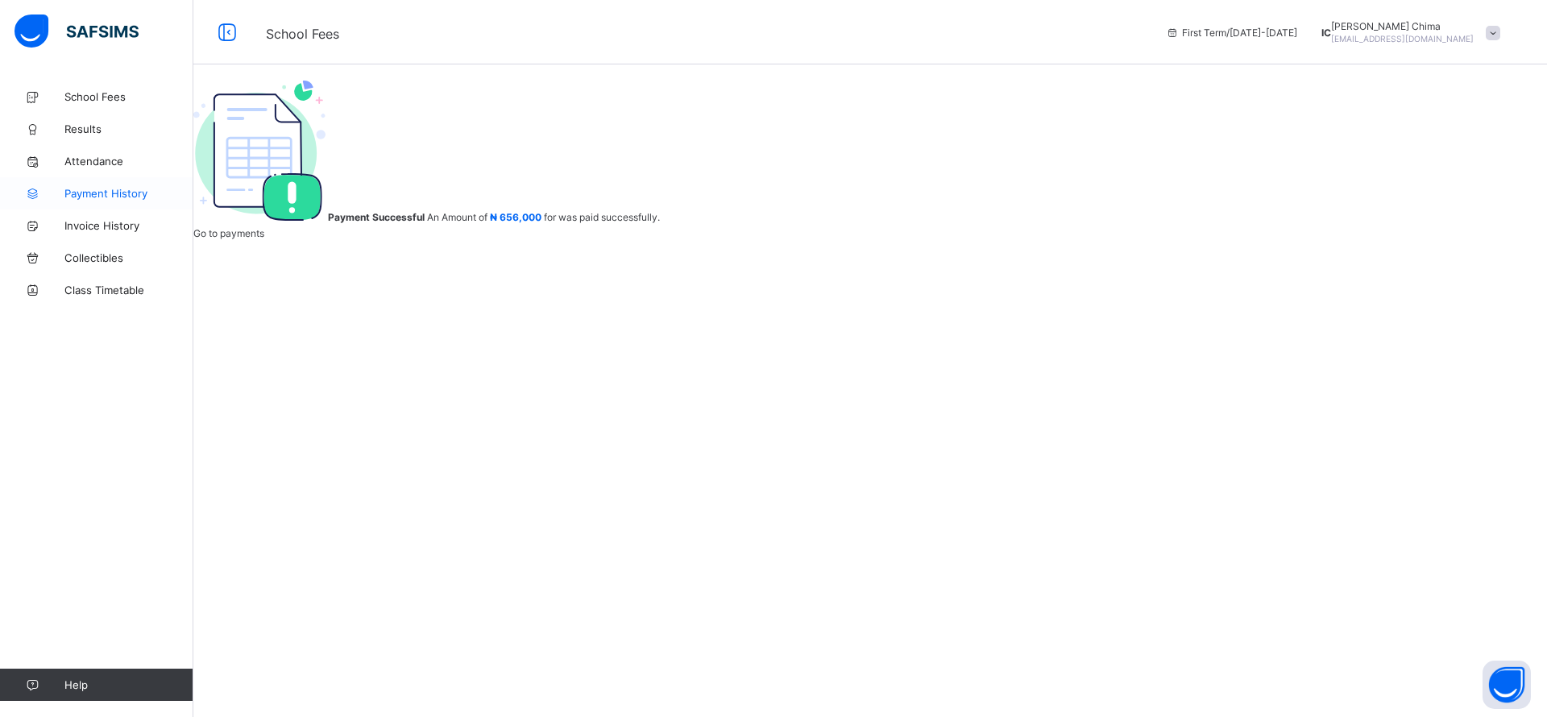
click at [88, 198] on span "Payment History" at bounding box center [128, 193] width 129 height 13
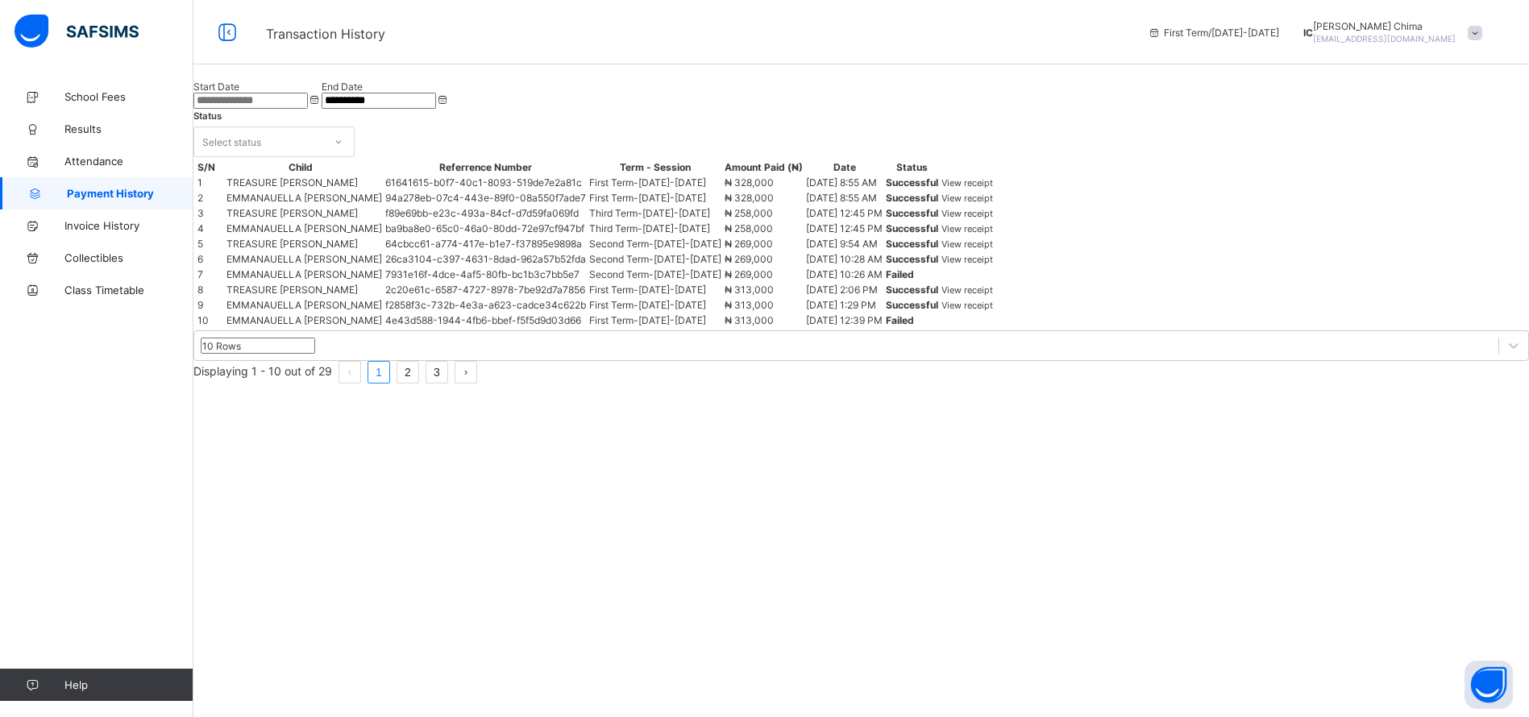
click at [993, 189] on span "View receipt" at bounding box center [967, 182] width 52 height 11
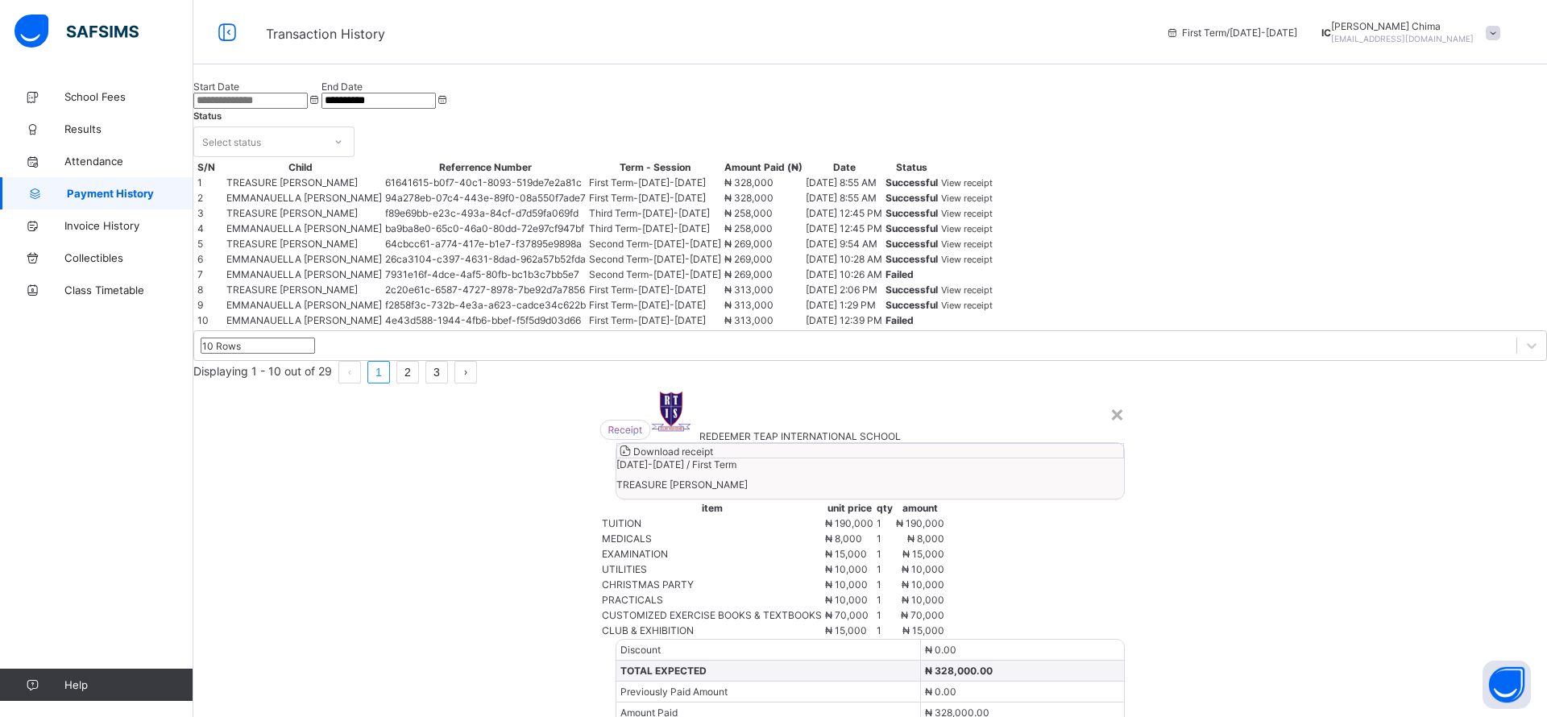
click at [713, 446] on span "Download receipt" at bounding box center [673, 452] width 80 height 12
click at [1110, 400] on div "×" at bounding box center [1117, 413] width 15 height 27
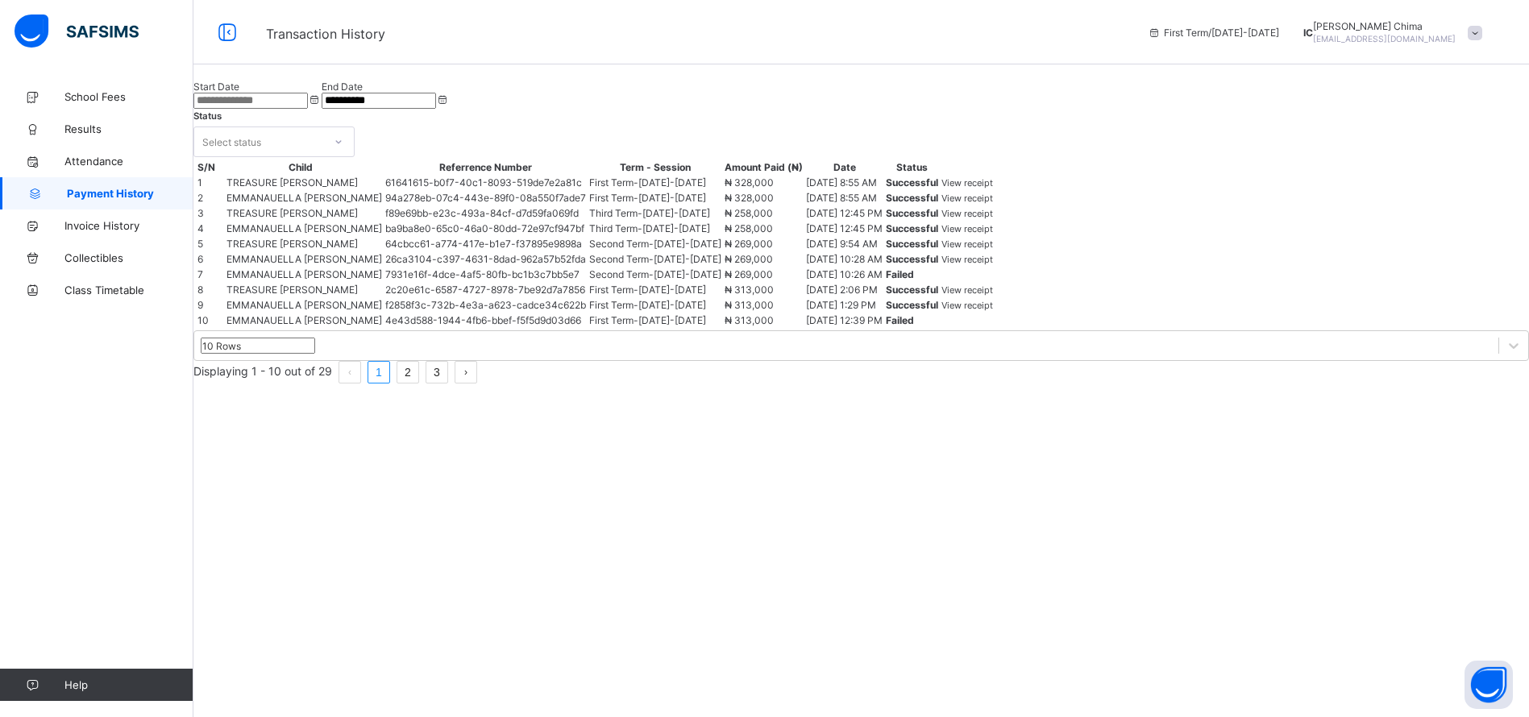
click at [993, 204] on span "View receipt" at bounding box center [967, 198] width 52 height 11
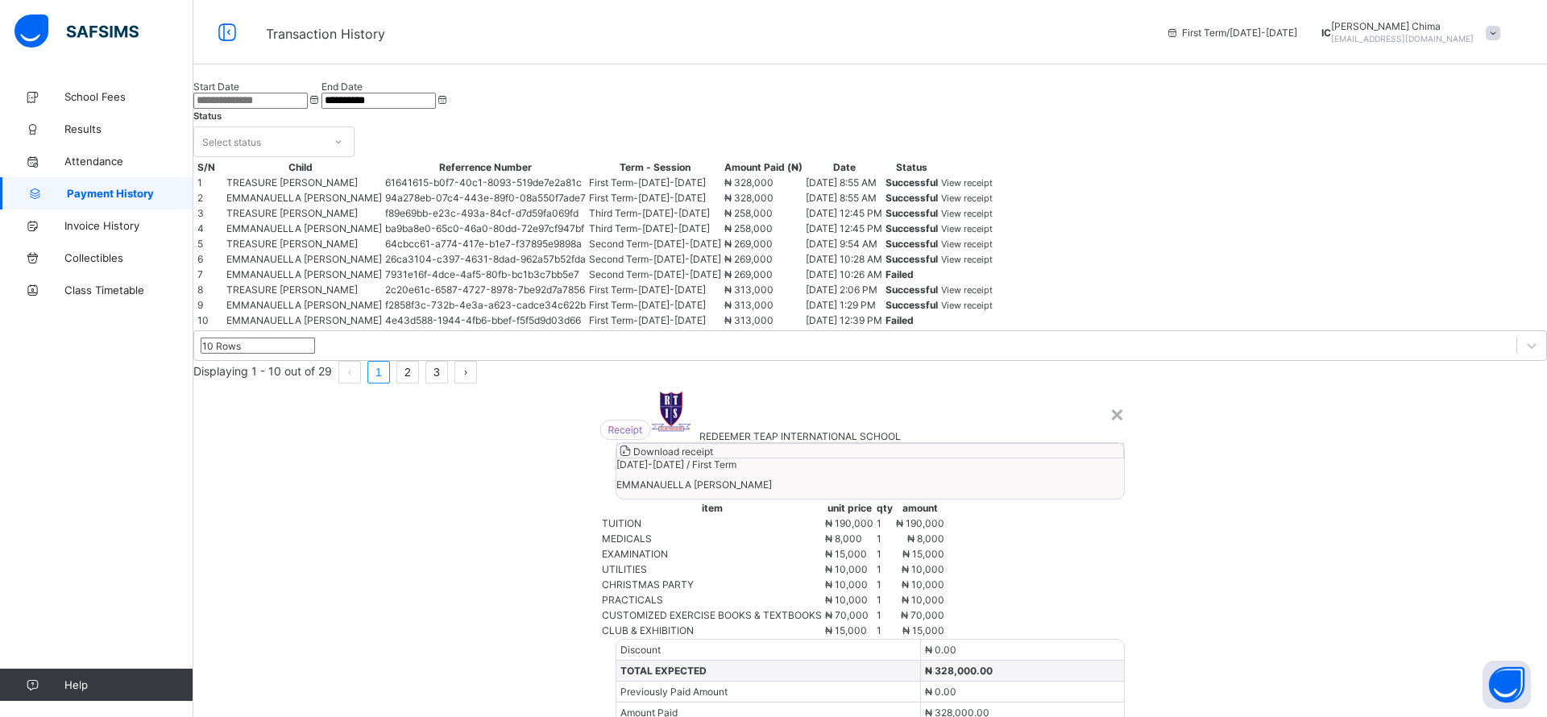
click at [952, 443] on div "Download receipt" at bounding box center [870, 450] width 508 height 15
click at [1110, 400] on div "×" at bounding box center [1117, 413] width 15 height 27
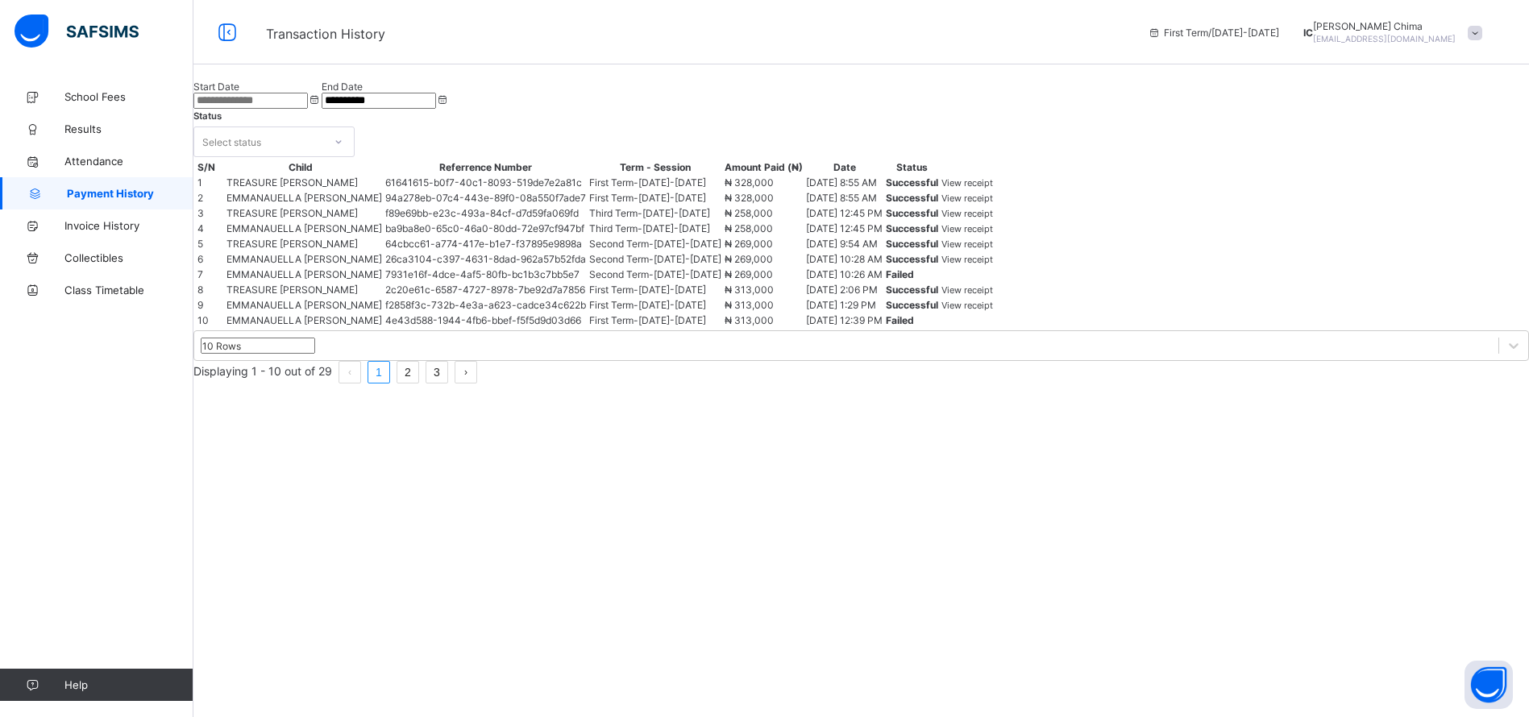
click at [993, 189] on span "View receipt" at bounding box center [967, 182] width 52 height 11
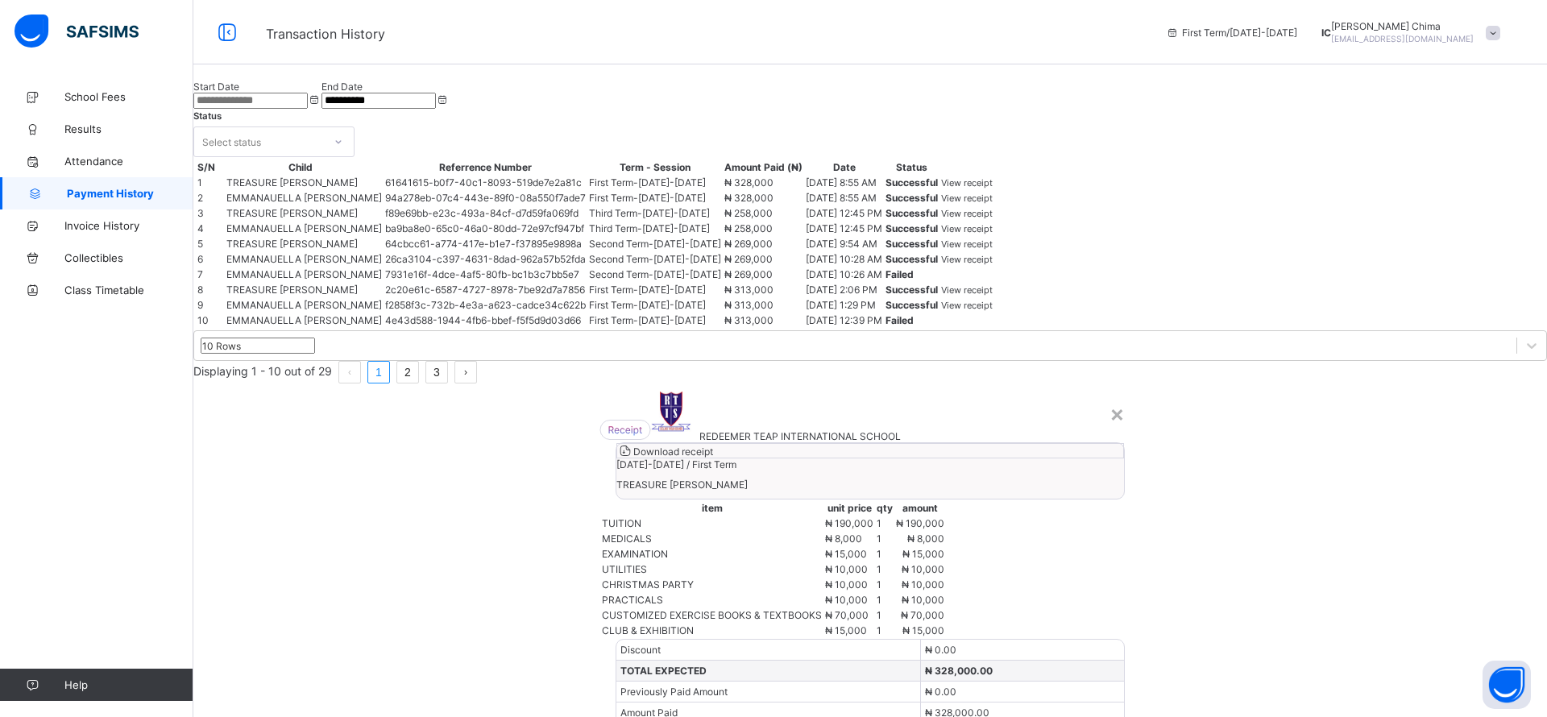
click at [713, 446] on span "Download receipt" at bounding box center [673, 452] width 80 height 12
click at [1110, 400] on div "×" at bounding box center [1117, 413] width 15 height 27
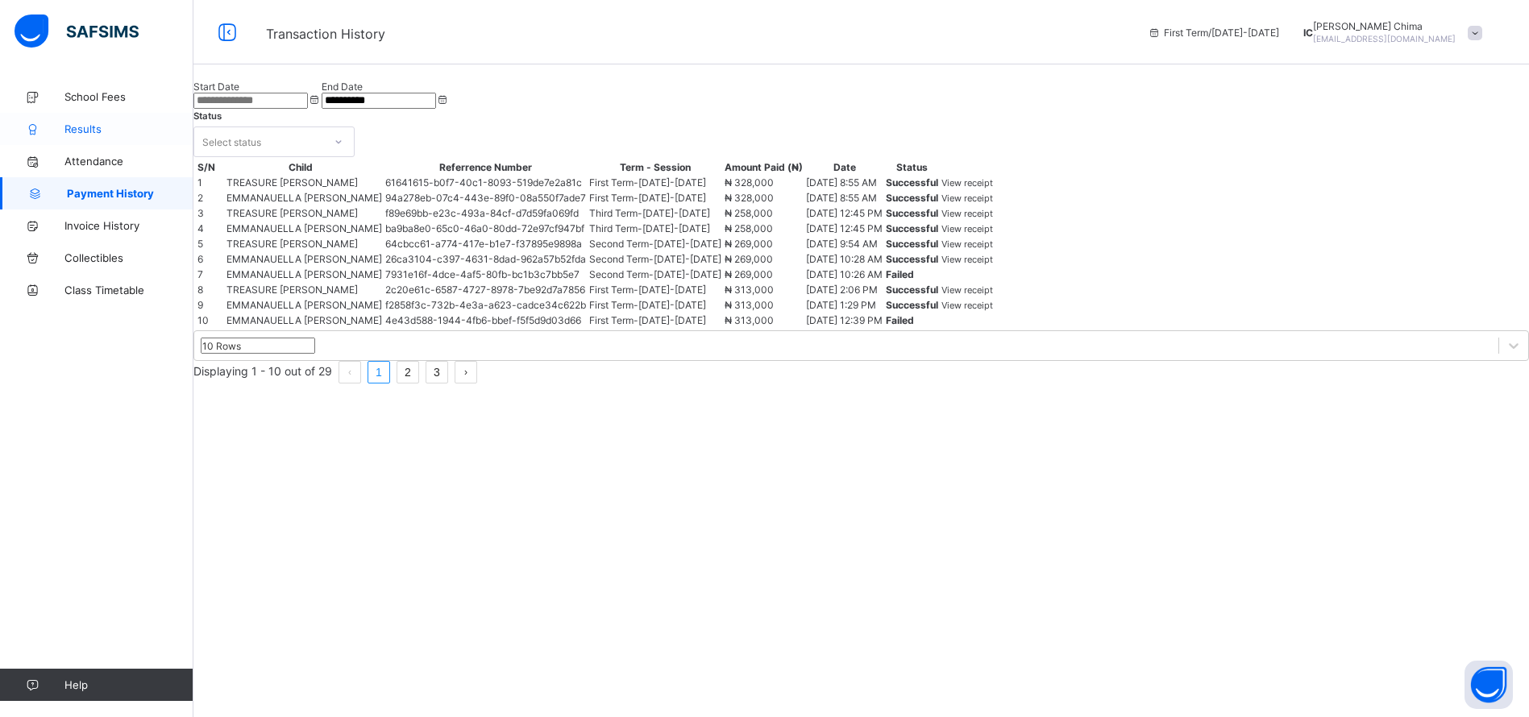
click at [76, 134] on span "Results" at bounding box center [128, 128] width 129 height 13
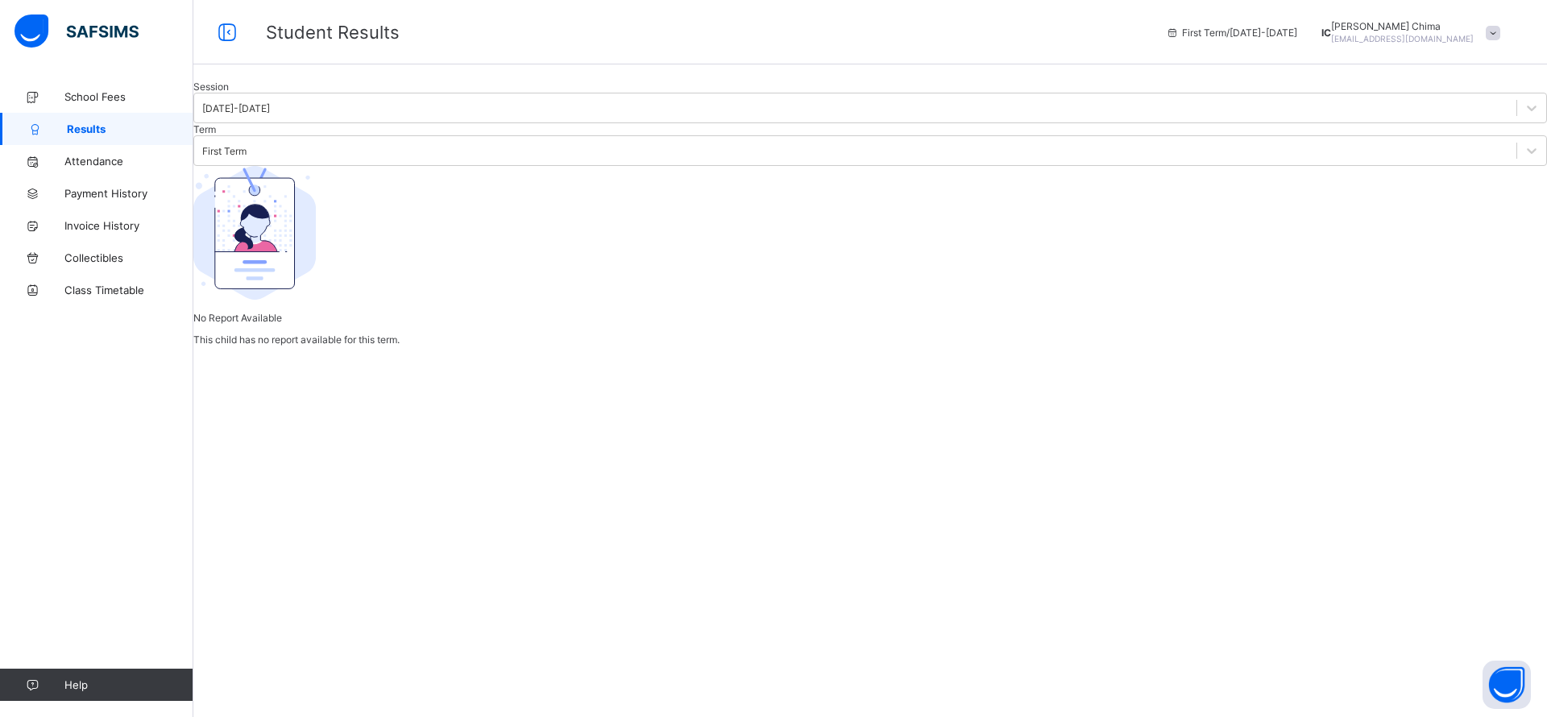
click at [143, 130] on span "Results" at bounding box center [130, 128] width 127 height 13
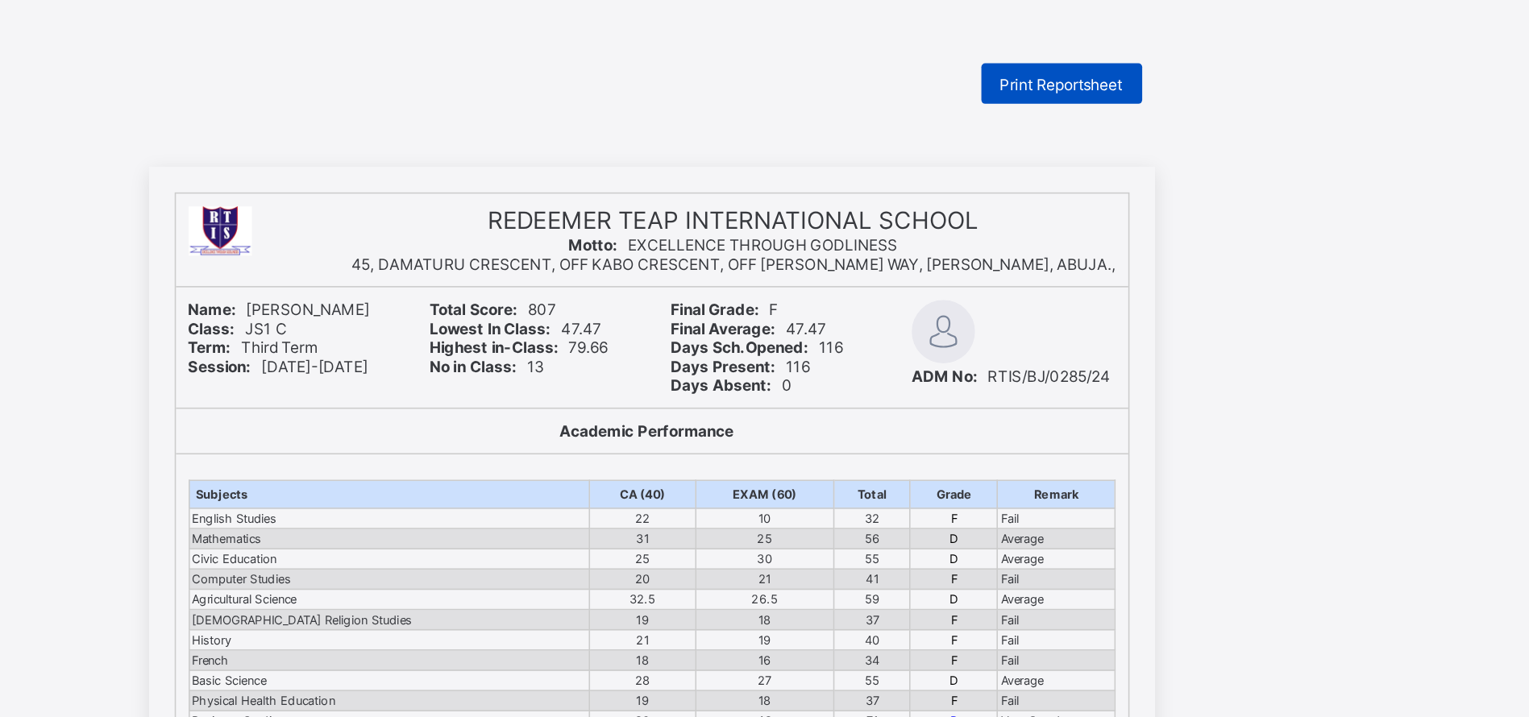
click at [1023, 56] on span "Print Reportsheet" at bounding box center [1025, 54] width 78 height 12
